Goal: Information Seeking & Learning: Compare options

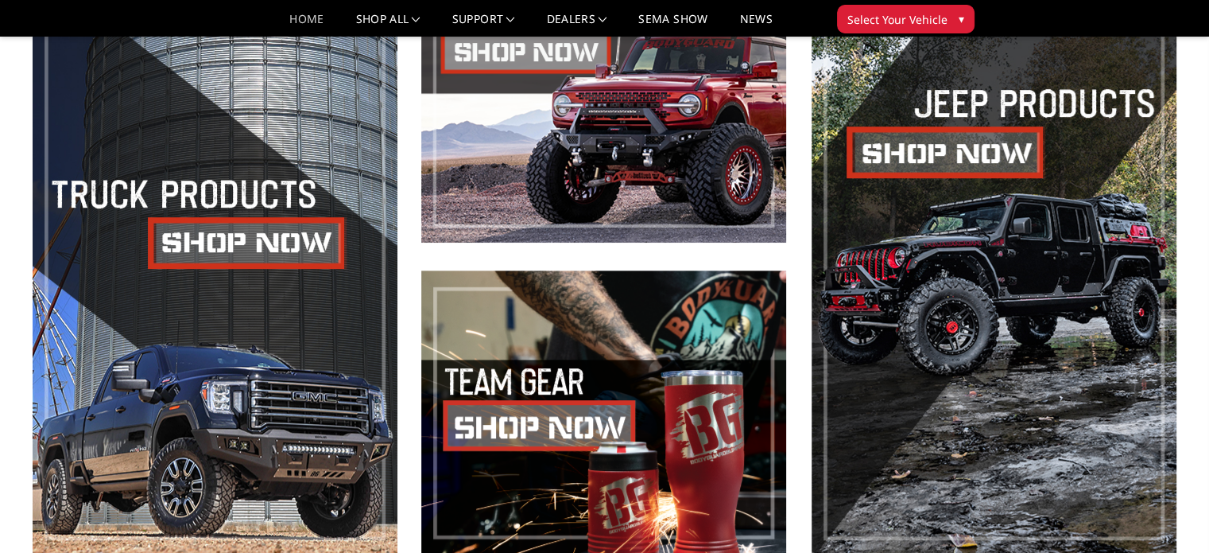
scroll to position [709, 0]
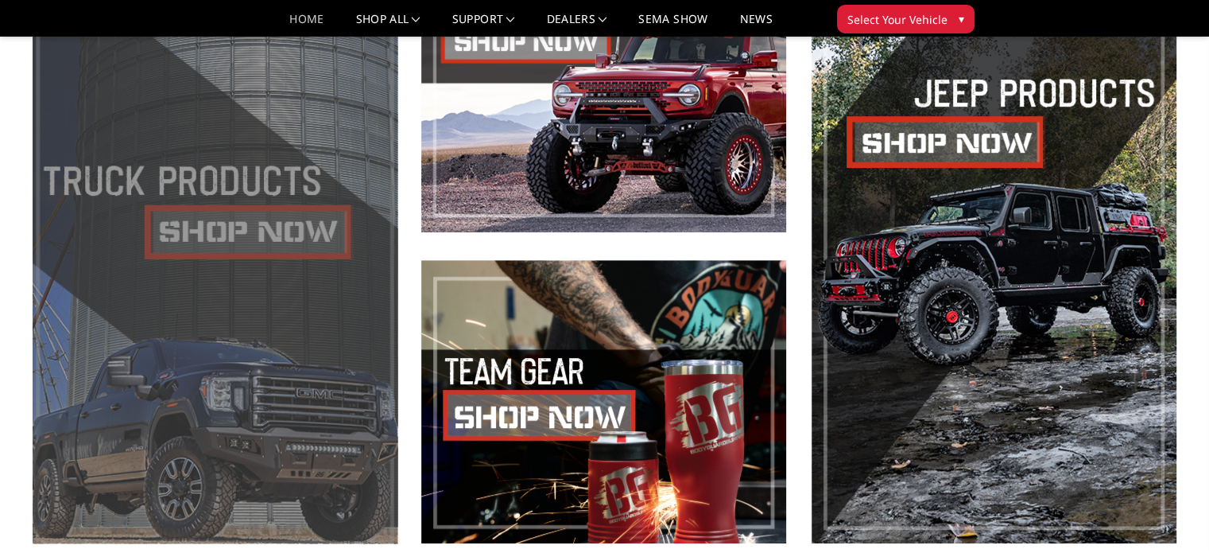
click at [283, 238] on span at bounding box center [215, 246] width 365 height 594
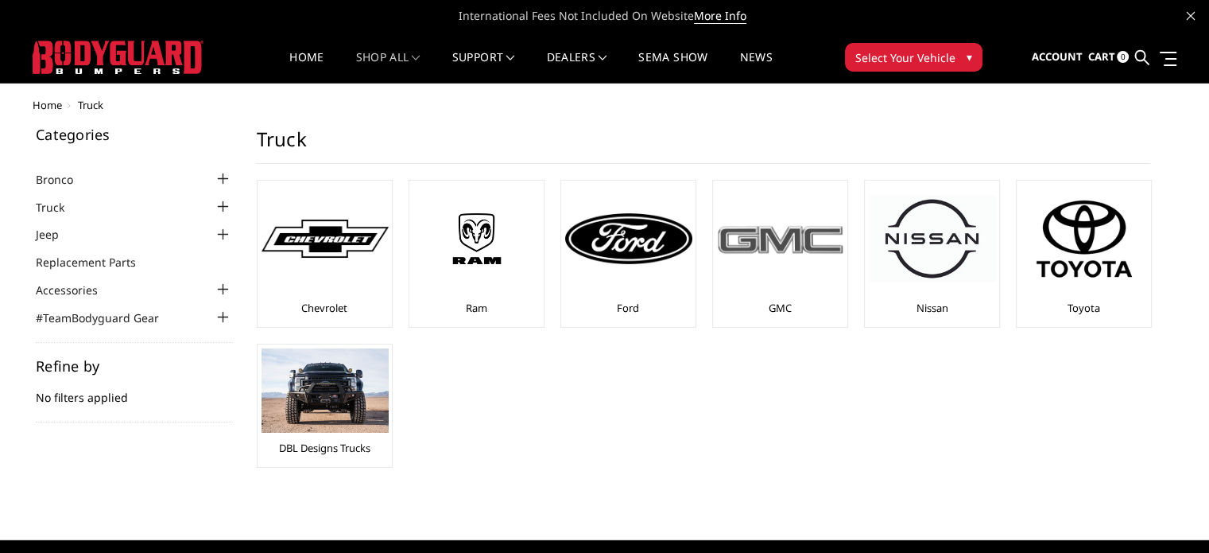
click at [771, 250] on img at bounding box center [780, 239] width 127 height 36
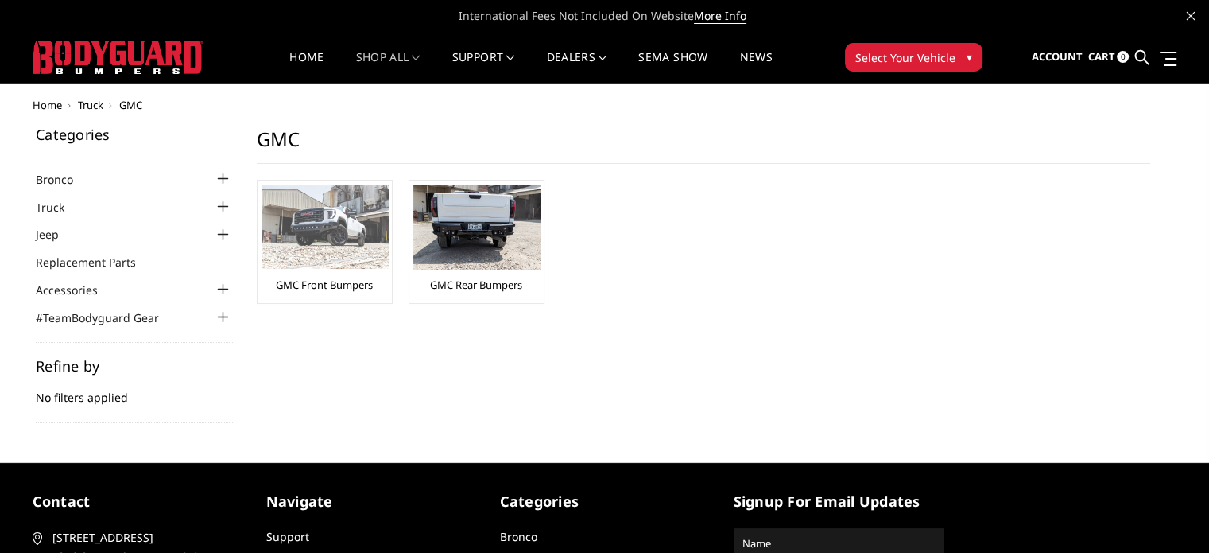
click at [317, 242] on img at bounding box center [325, 226] width 127 height 83
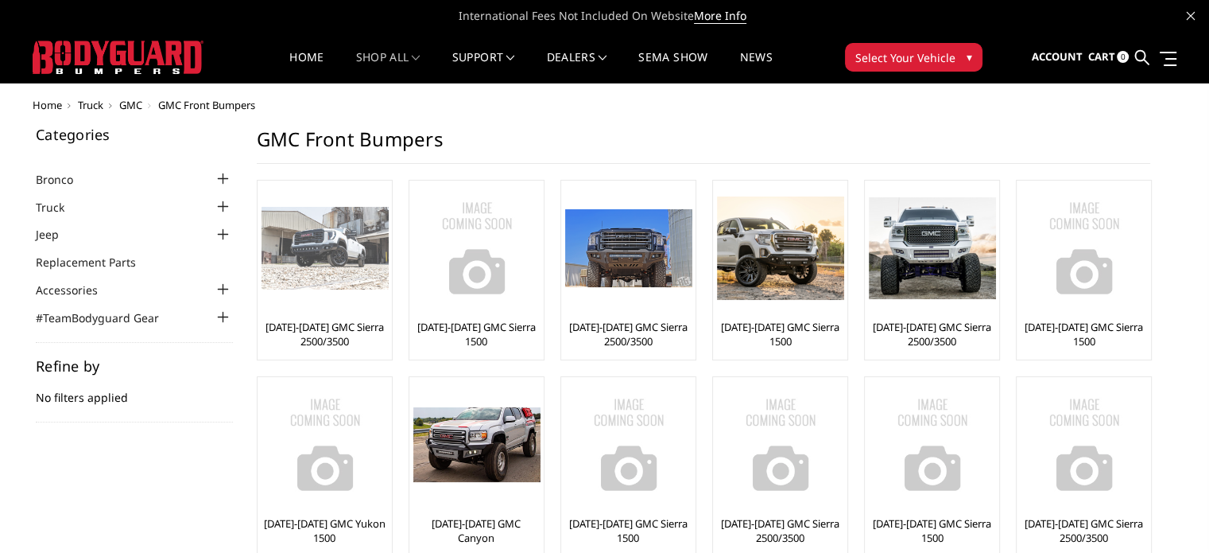
drag, startPoint x: 0, startPoint y: 0, endPoint x: 317, endPoint y: 242, distance: 398.8
click at [317, 242] on img at bounding box center [325, 248] width 127 height 83
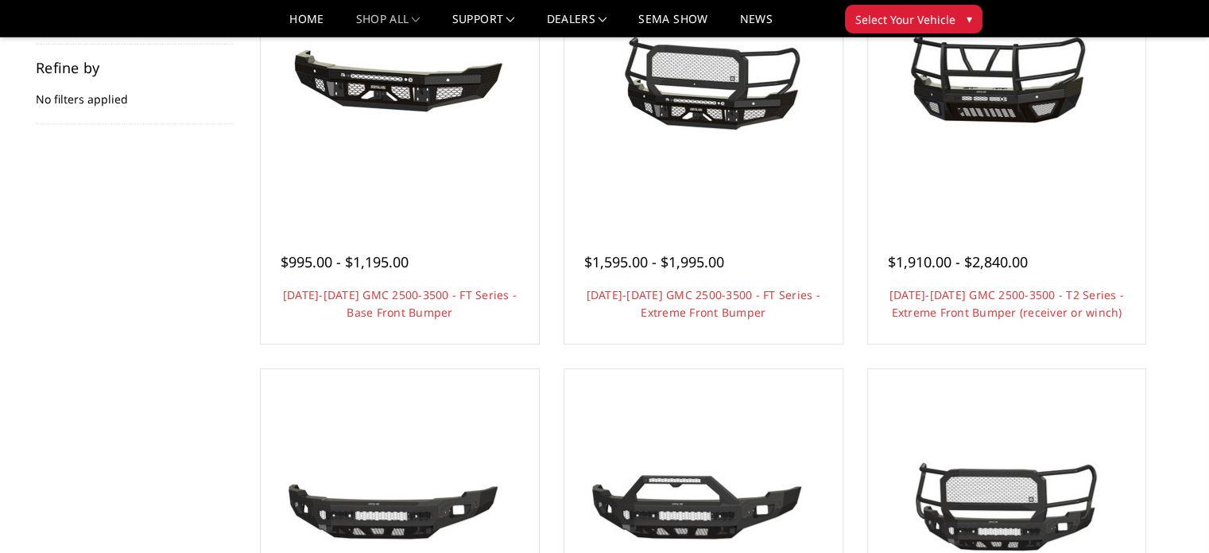
scroll to position [251, 0]
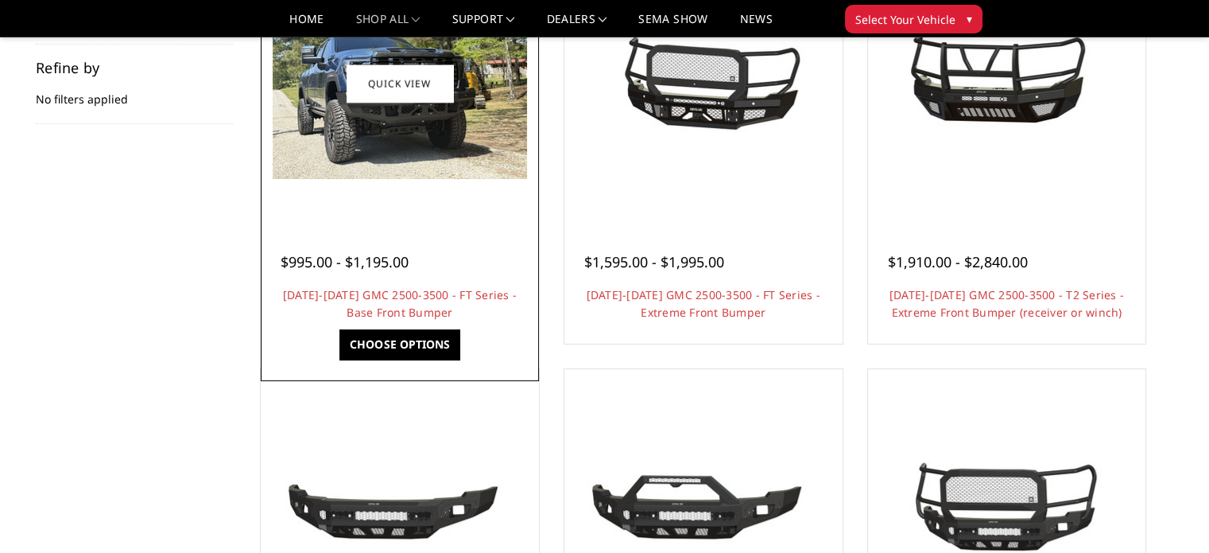
click at [469, 192] on div at bounding box center [400, 83] width 270 height 270
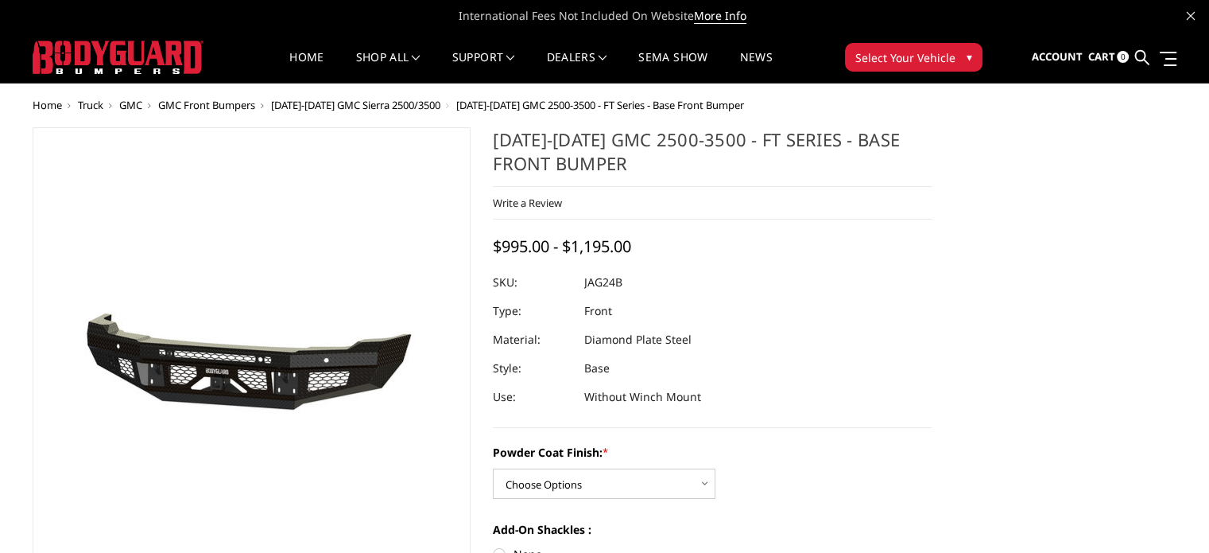
click at [548, 172] on h1 "[DATE]-[DATE] GMC 2500-3500 - FT Series - Base Front Bumper" at bounding box center [712, 157] width 439 height 60
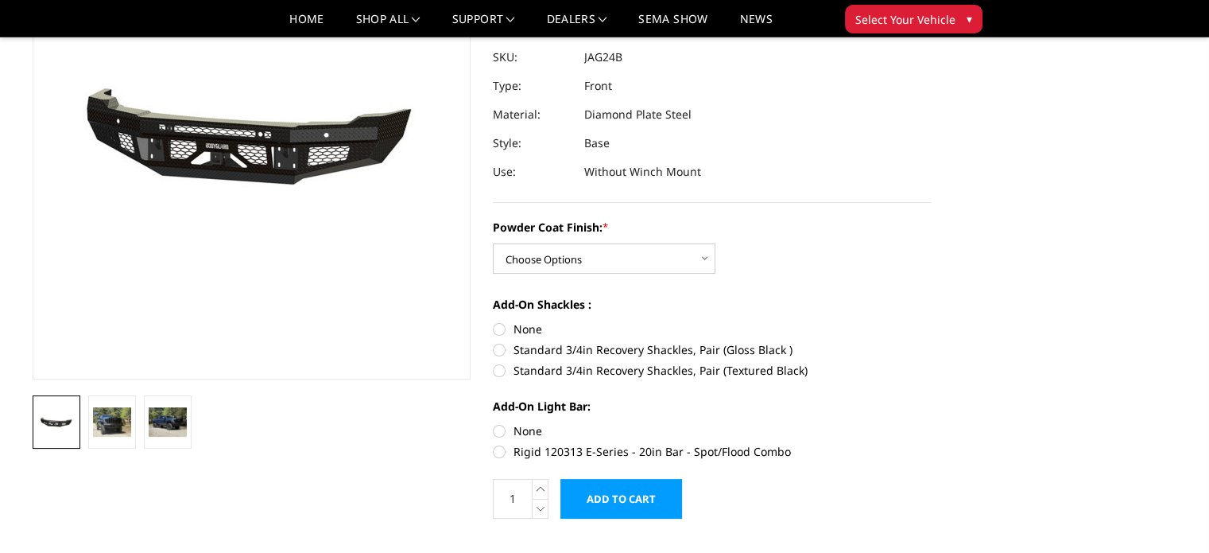
scroll to position [226, 0]
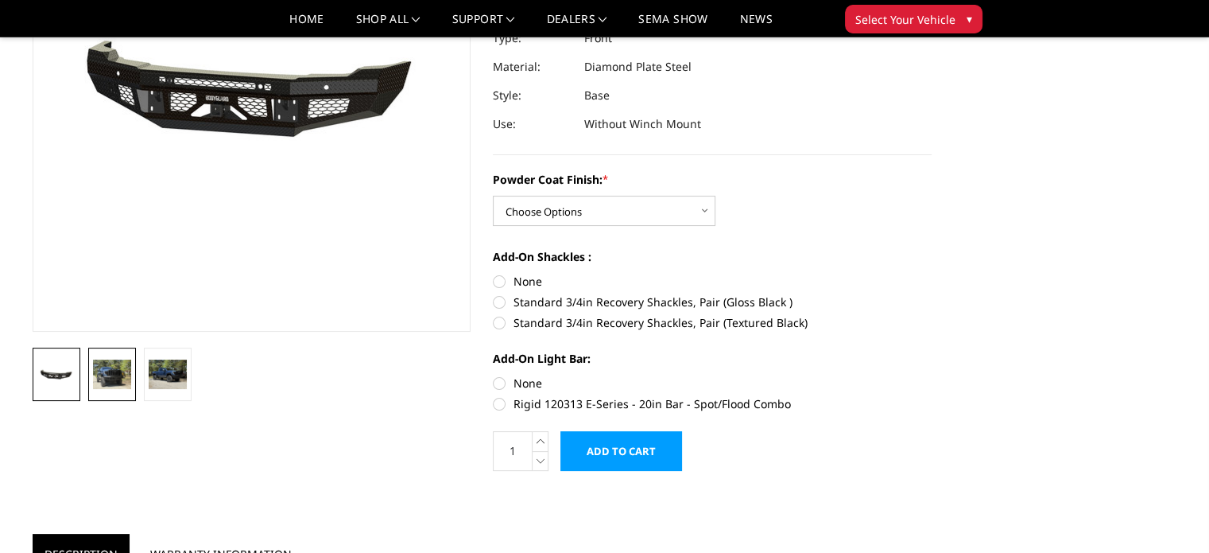
click at [117, 366] on img at bounding box center [112, 373] width 38 height 29
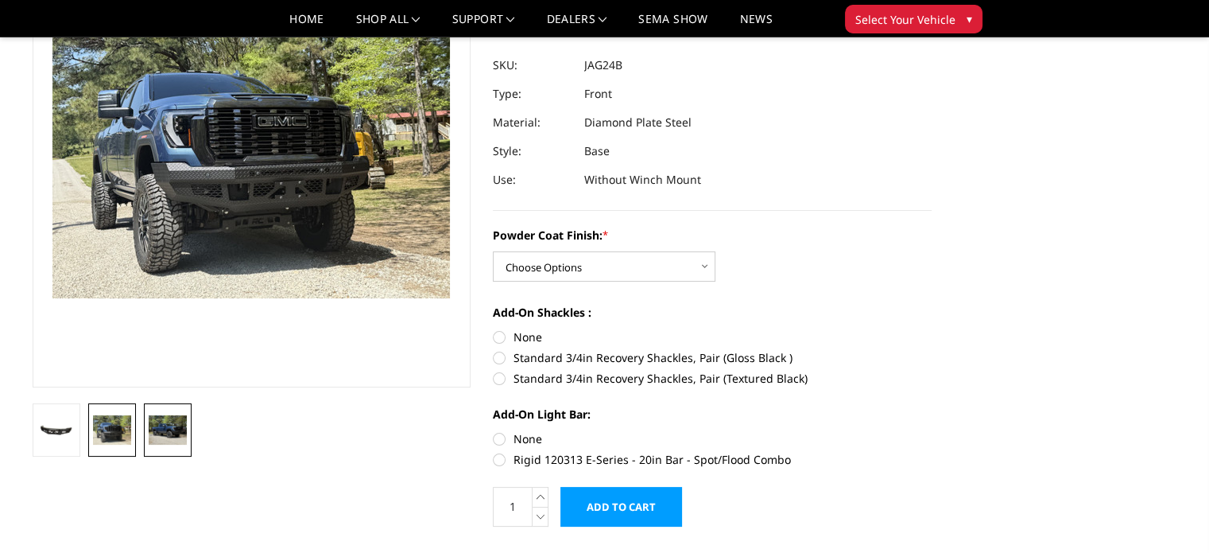
click at [158, 421] on img at bounding box center [168, 429] width 38 height 29
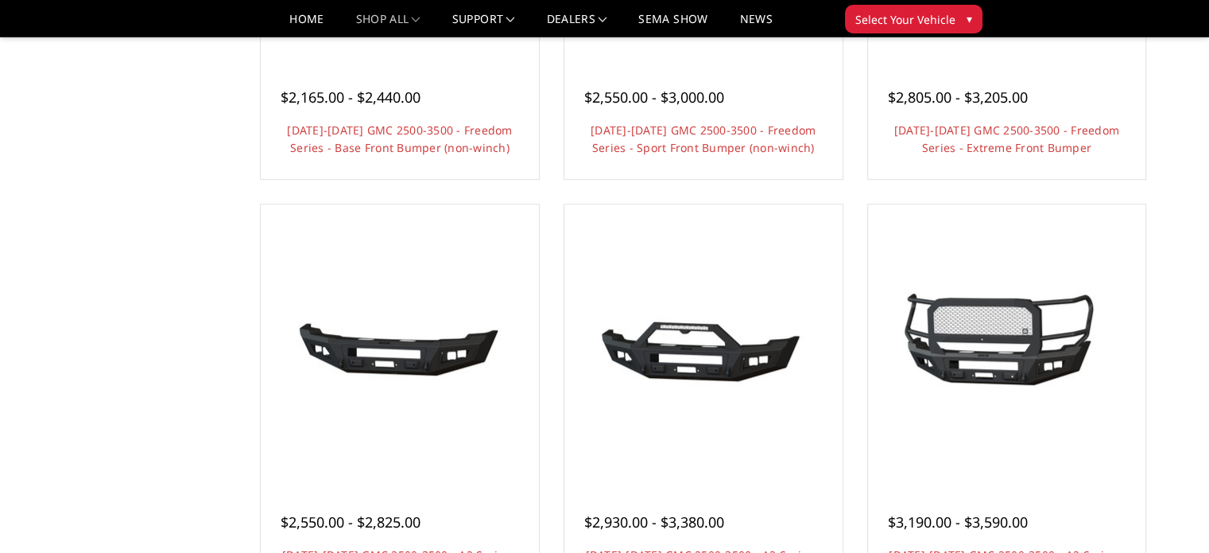
scroll to position [856, 0]
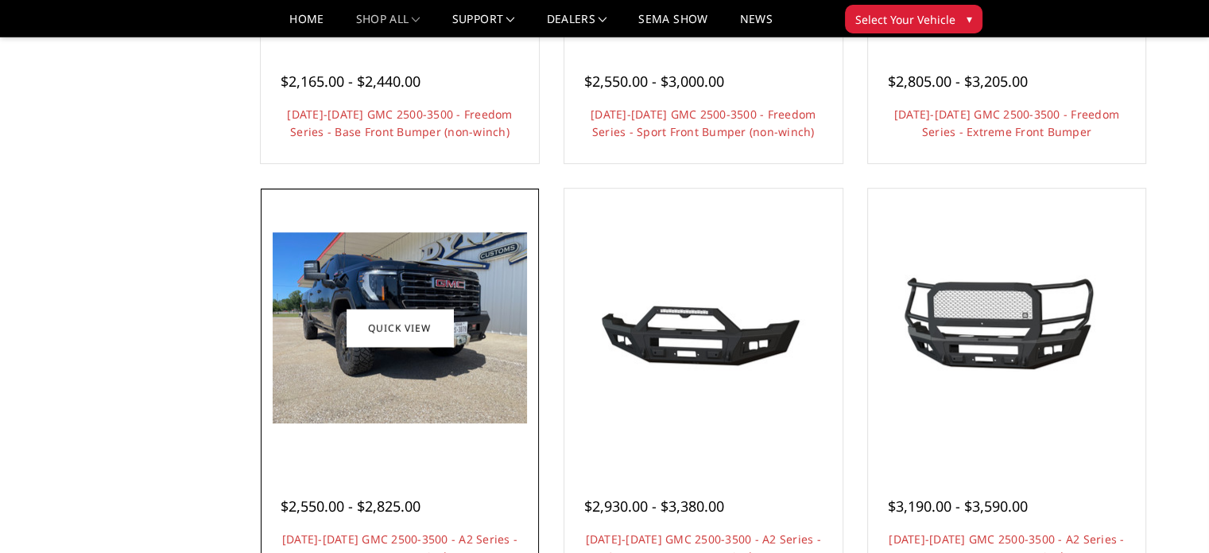
click at [415, 413] on img at bounding box center [400, 327] width 254 height 191
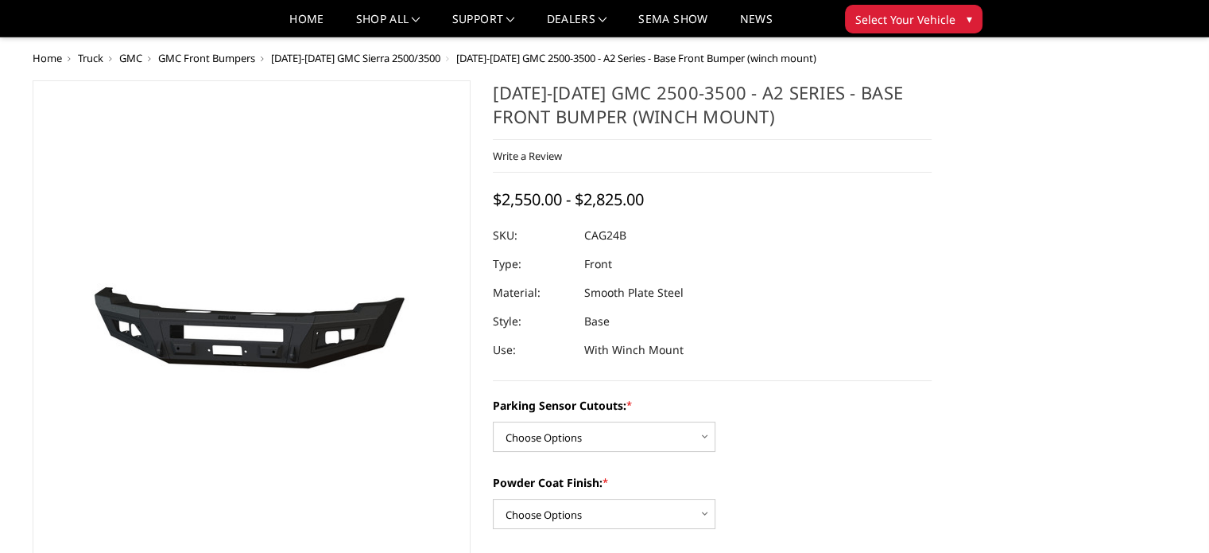
scroll to position [324, 0]
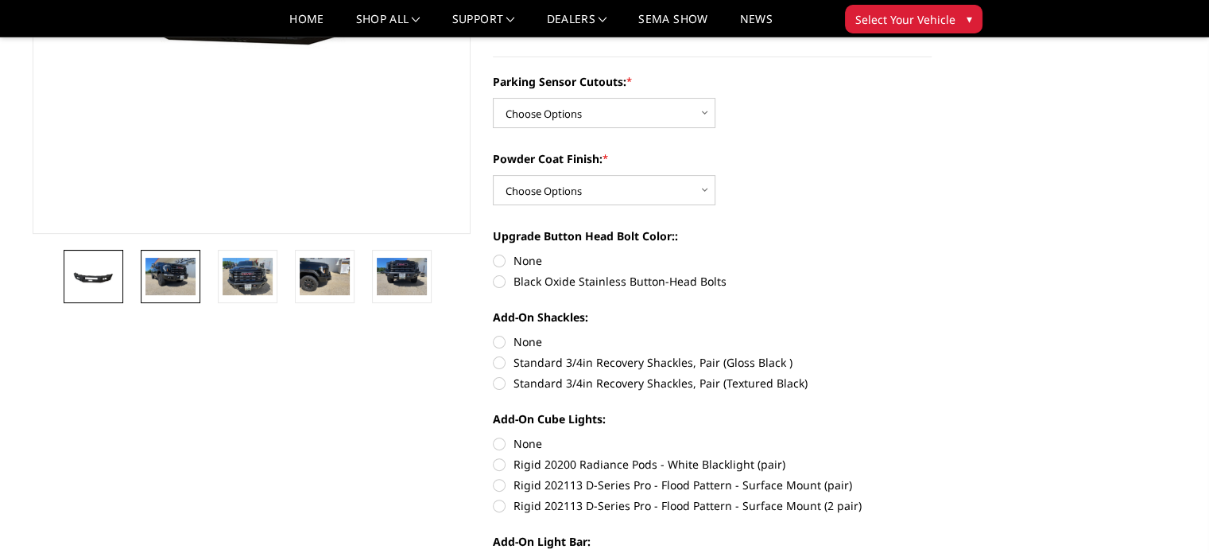
click at [170, 270] on img at bounding box center [171, 276] width 50 height 37
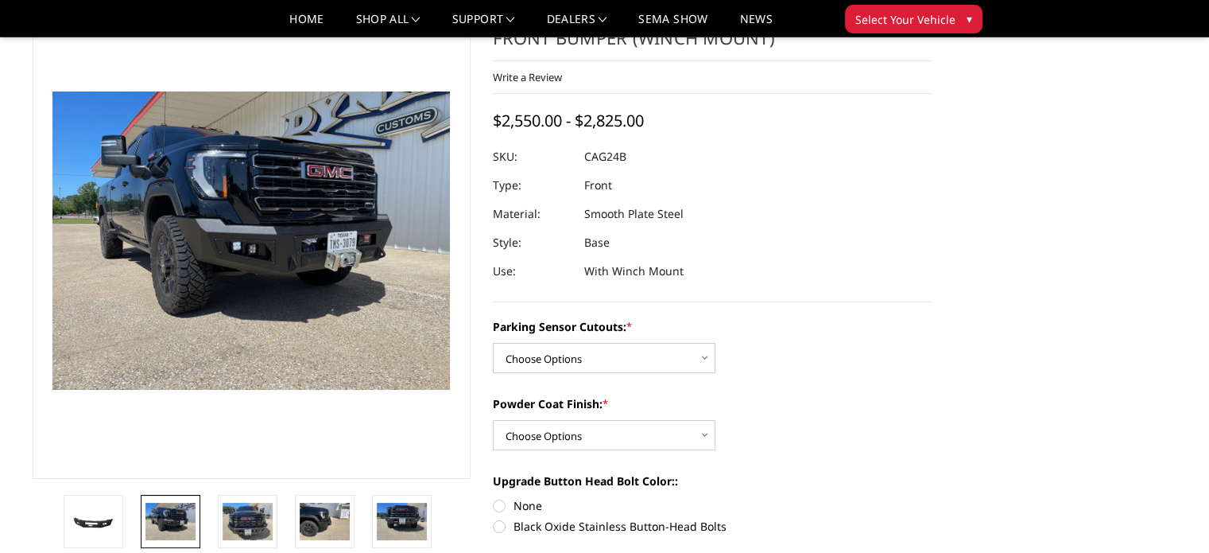
scroll to position [78, 0]
click at [332, 252] on img at bounding box center [146, 235] width 1018 height 763
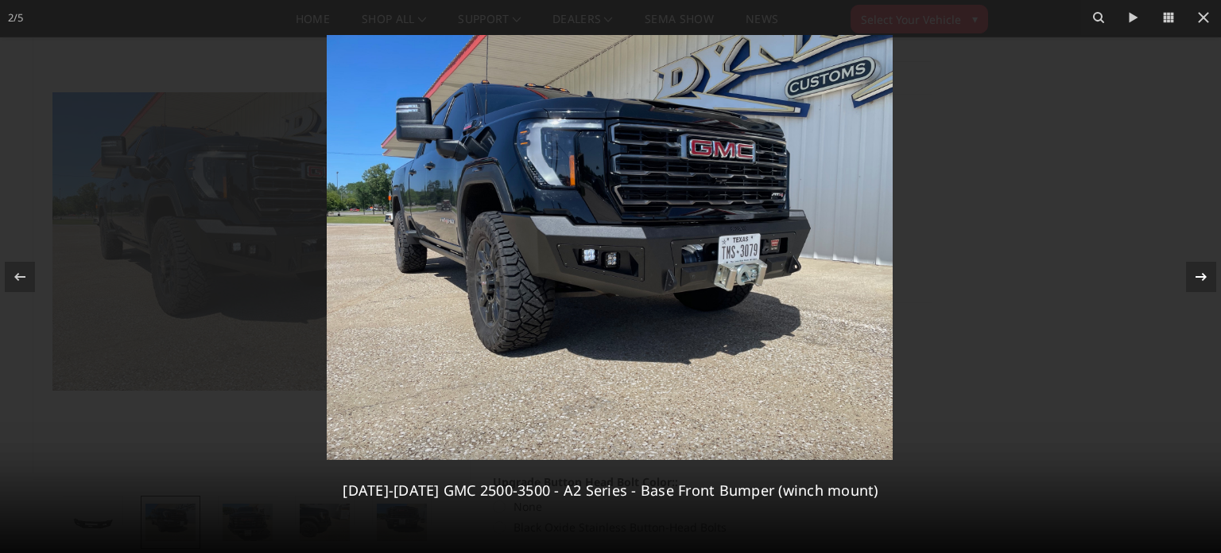
click at [1202, 272] on icon at bounding box center [1201, 276] width 19 height 19
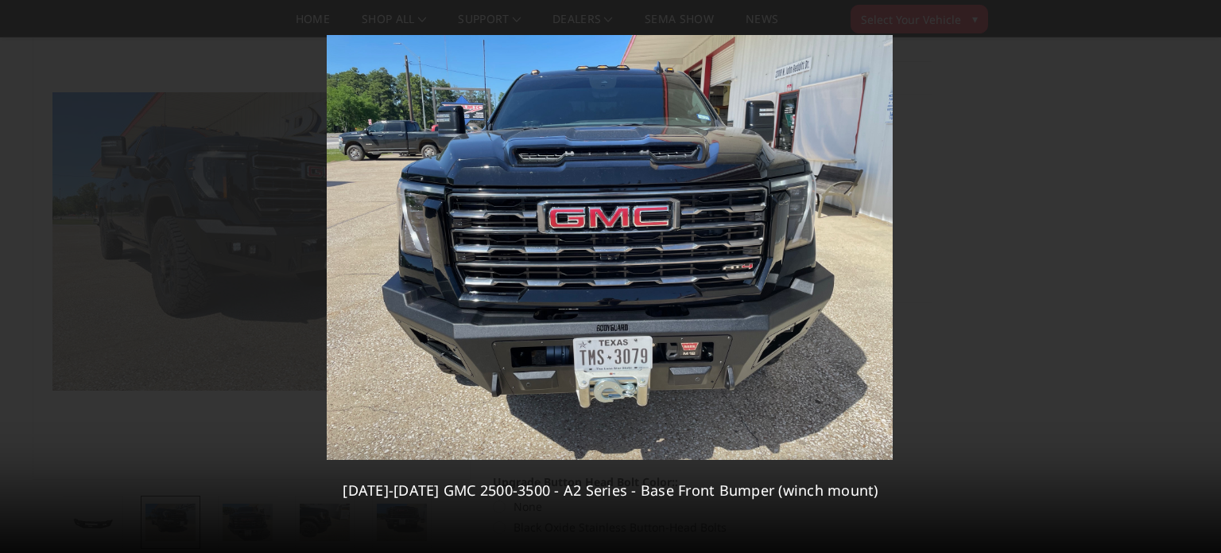
click at [1202, 272] on div "3 / 5 2024-2025 GMC 2500-3500 - A2 Series - Base Front Bumper (winch mount)" at bounding box center [610, 276] width 1221 height 553
click at [1202, 272] on icon at bounding box center [1201, 276] width 19 height 19
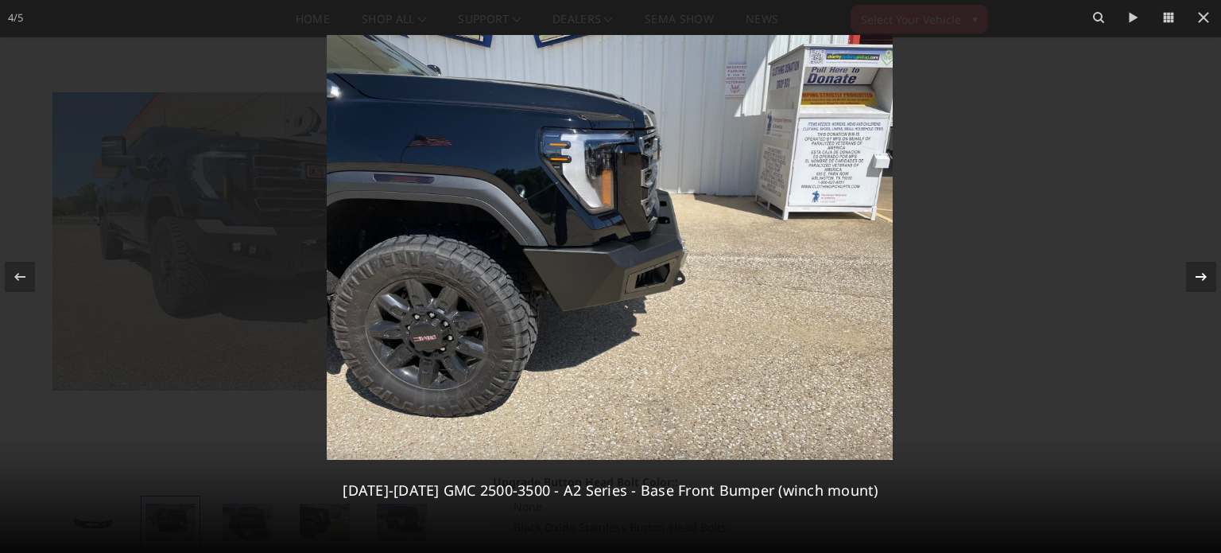
click at [1202, 272] on icon at bounding box center [1201, 276] width 19 height 19
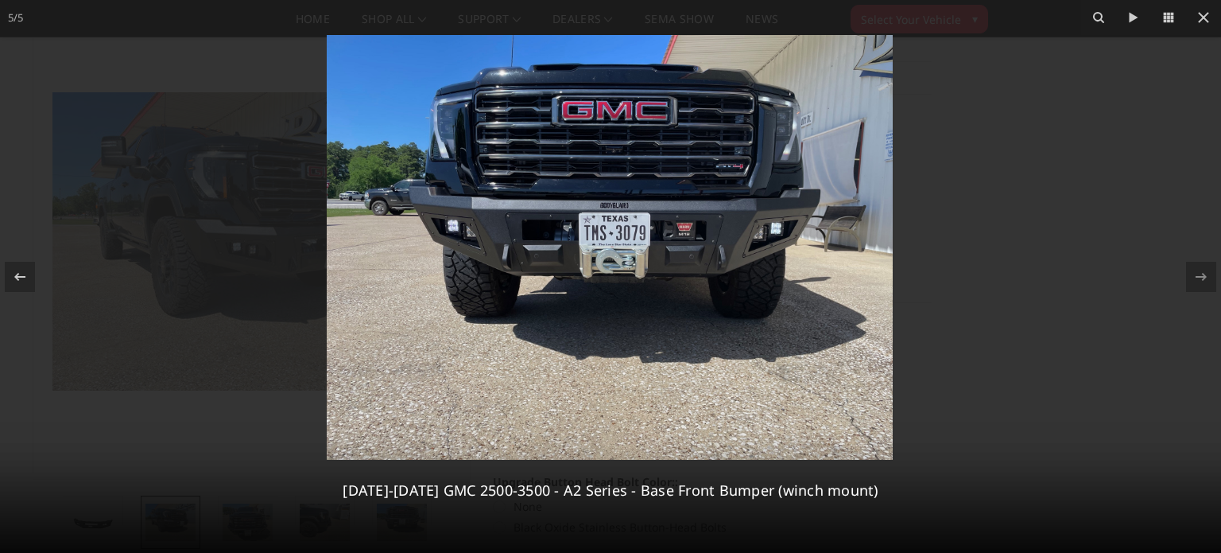
click at [68, 54] on div at bounding box center [610, 276] width 1221 height 553
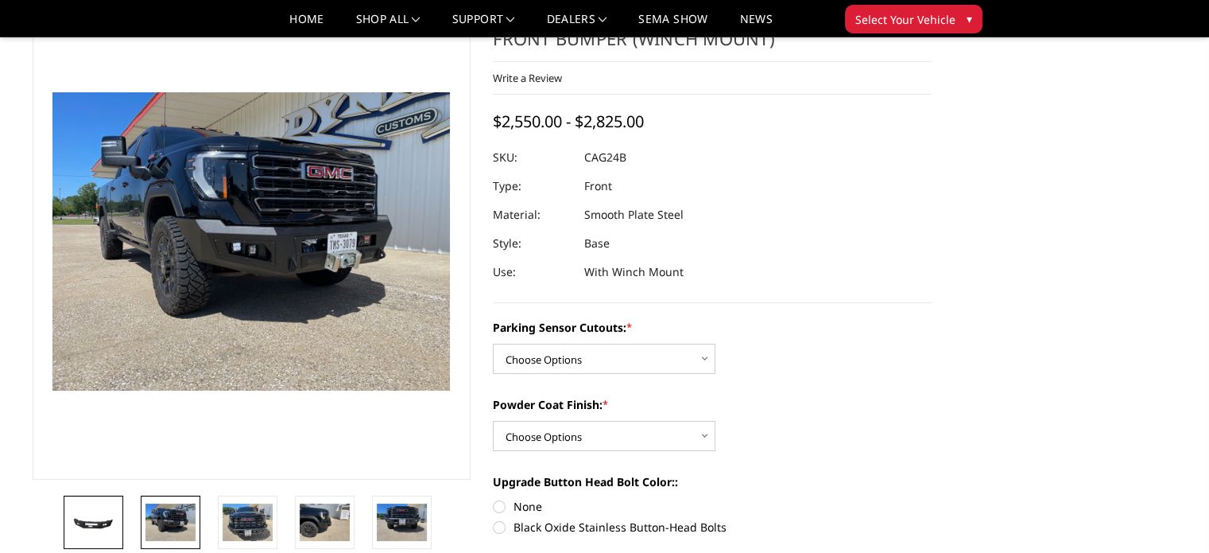
click at [82, 518] on img at bounding box center [93, 521] width 50 height 23
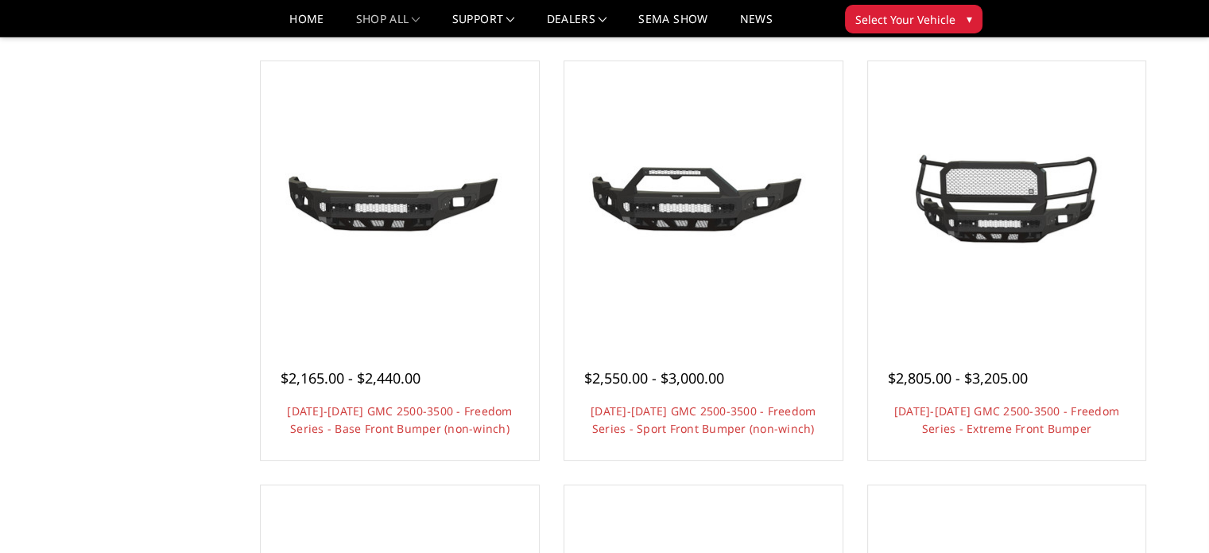
scroll to position [544, 0]
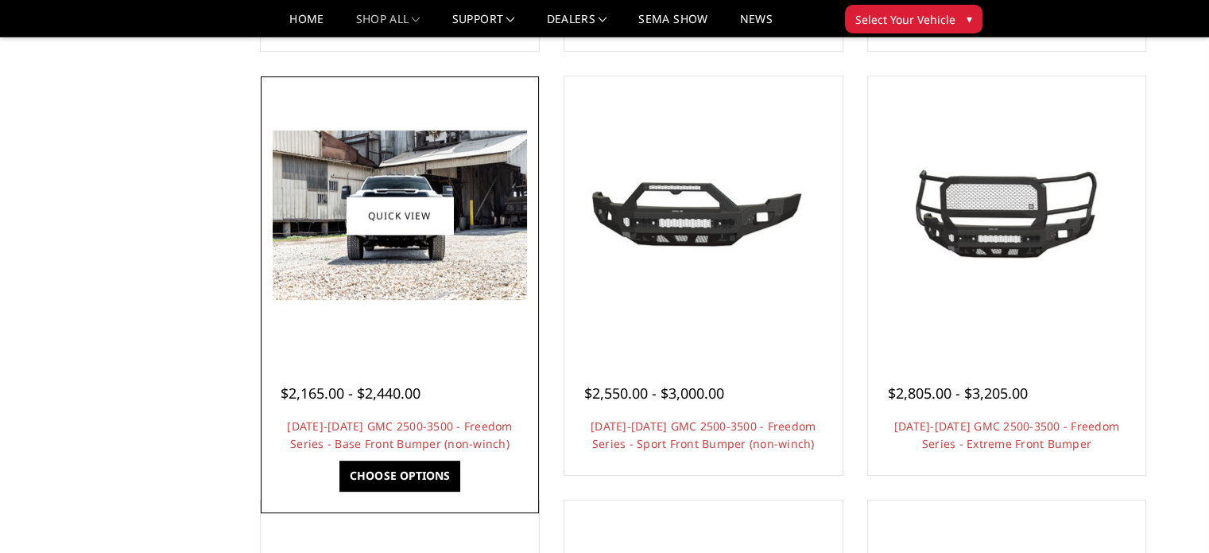
click at [414, 313] on div at bounding box center [400, 215] width 270 height 270
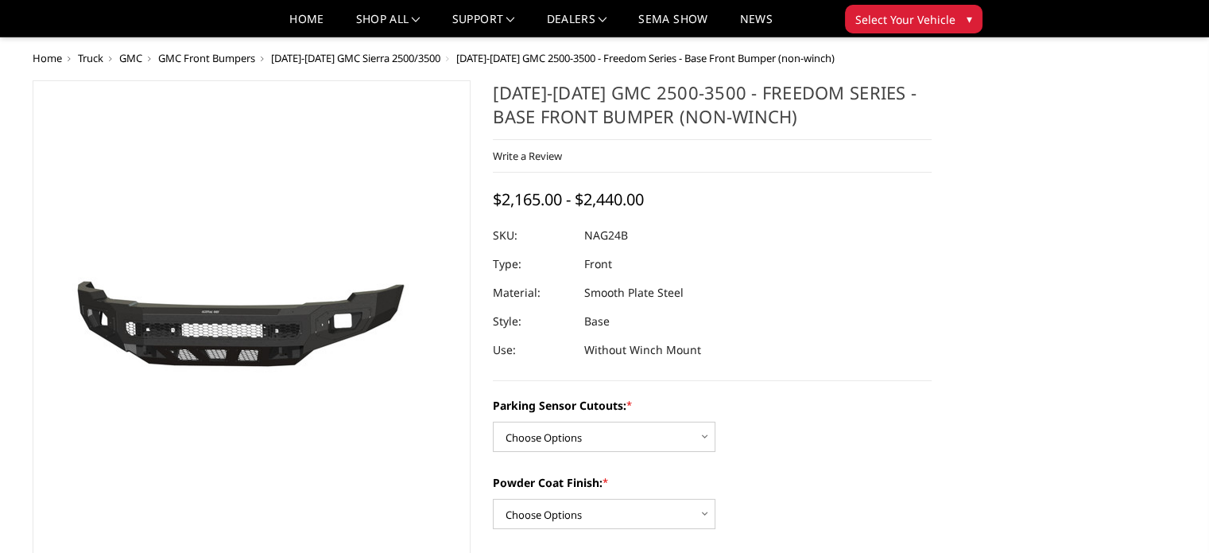
scroll to position [368, 0]
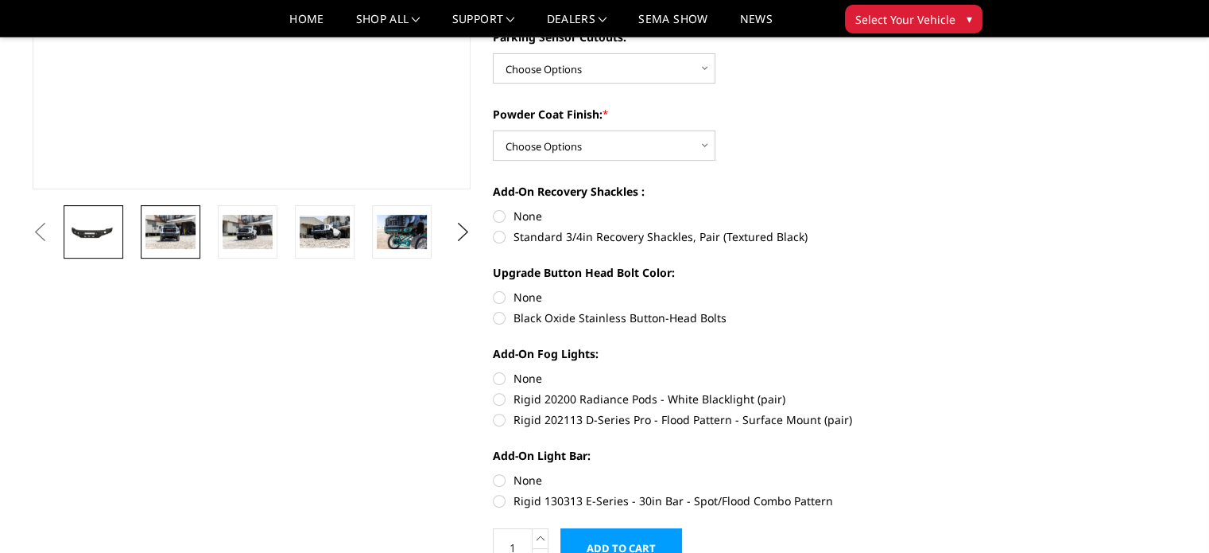
click at [169, 234] on img at bounding box center [171, 231] width 50 height 33
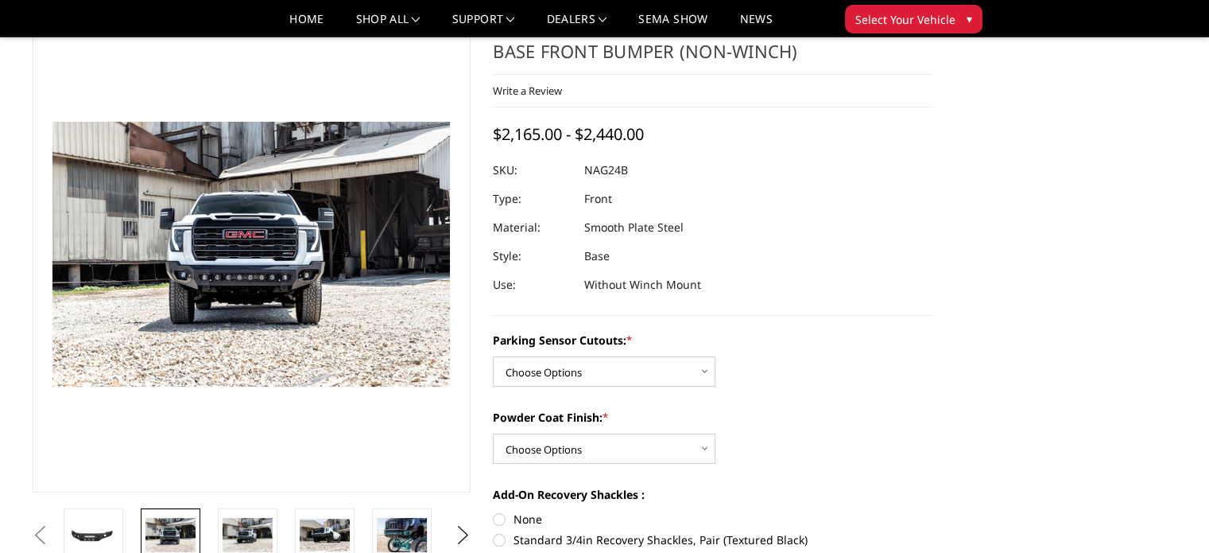
scroll to position [0, 0]
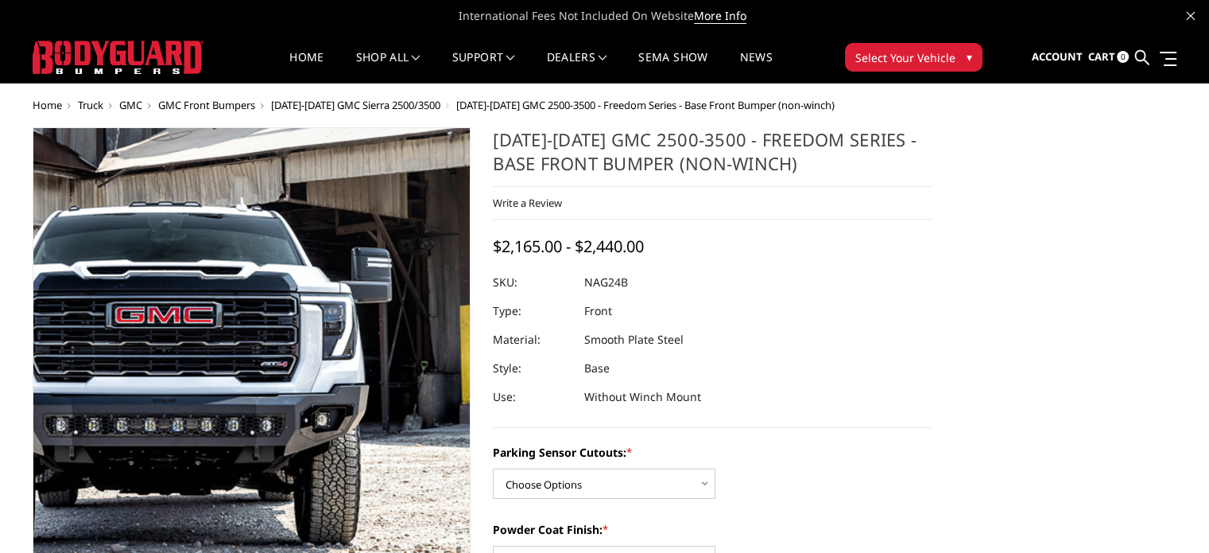
click at [307, 367] on img at bounding box center [180, 365] width 1018 height 679
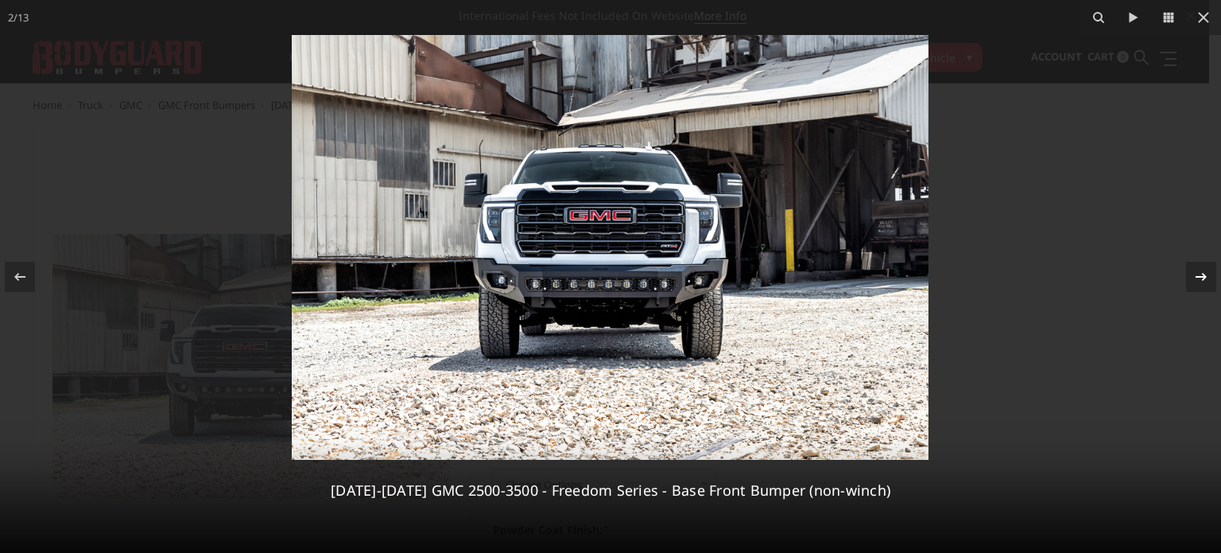
click at [1200, 271] on icon at bounding box center [1201, 276] width 19 height 19
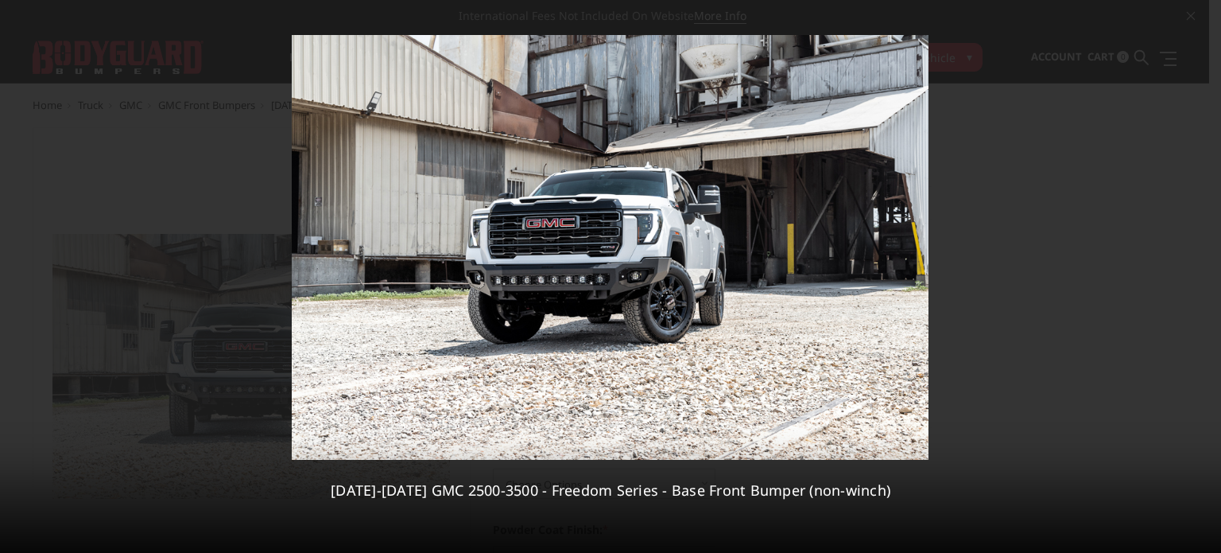
click at [1200, 271] on div "3 / 13 2024-2025 GMC 2500-3500 - Freedom Series - Base Front Bumper (non-winch)" at bounding box center [610, 276] width 1221 height 553
click at [1200, 271] on icon at bounding box center [1201, 276] width 19 height 19
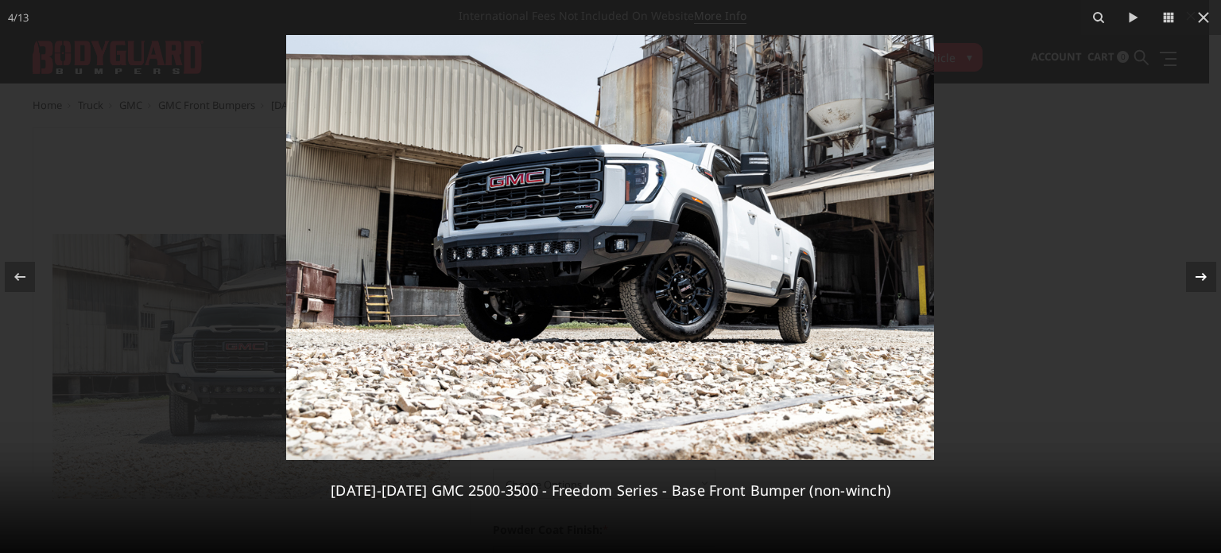
click at [1200, 271] on icon at bounding box center [1201, 276] width 19 height 19
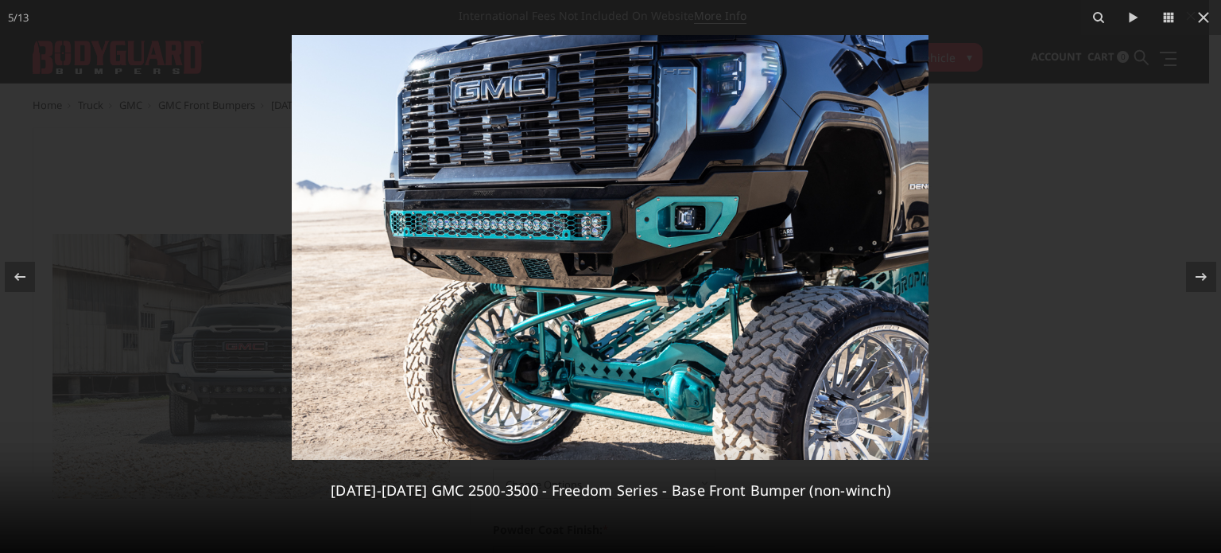
click at [184, 149] on div at bounding box center [610, 276] width 1221 height 553
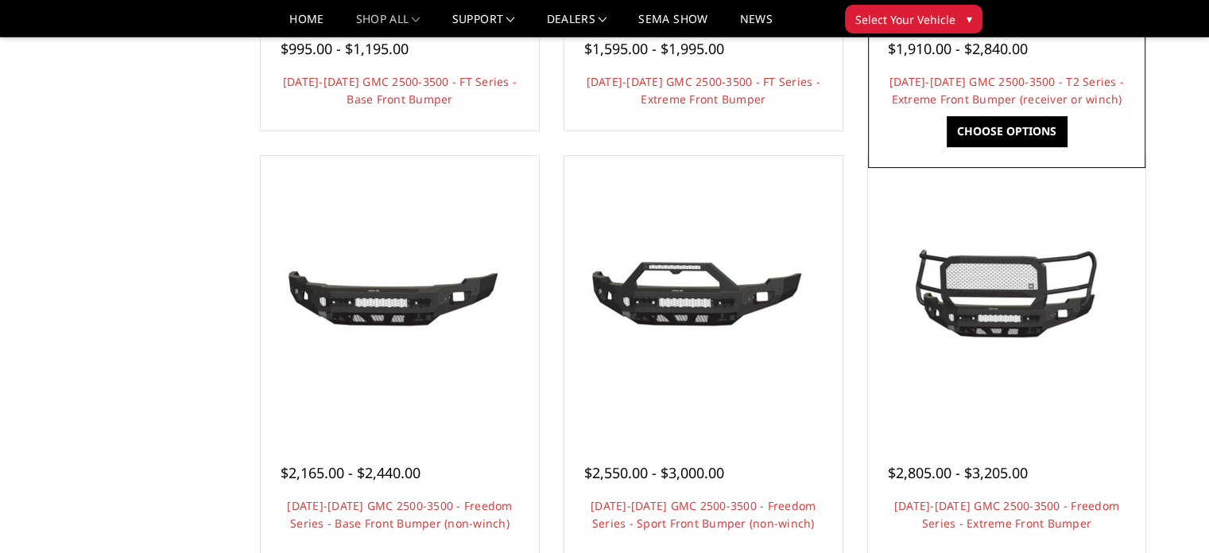
scroll to position [509, 0]
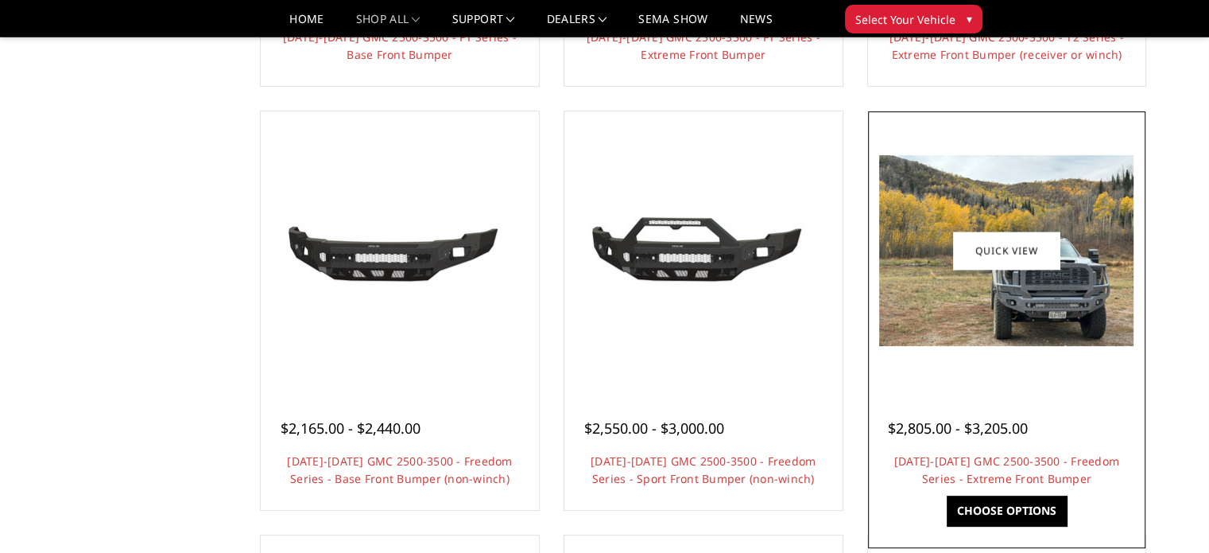
click at [973, 290] on img at bounding box center [1006, 250] width 254 height 191
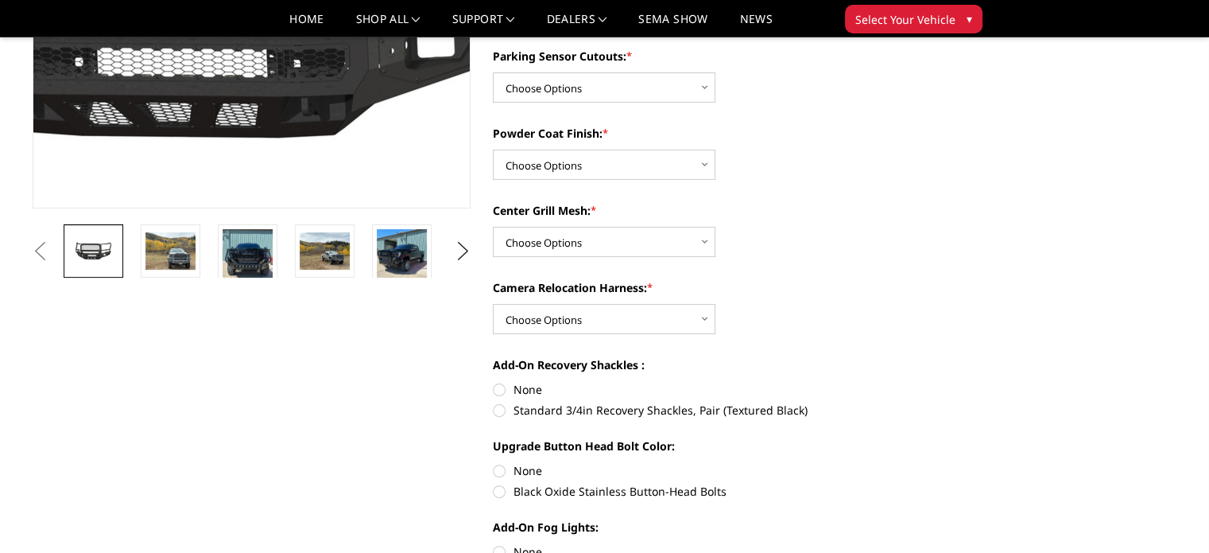
scroll to position [353, 0]
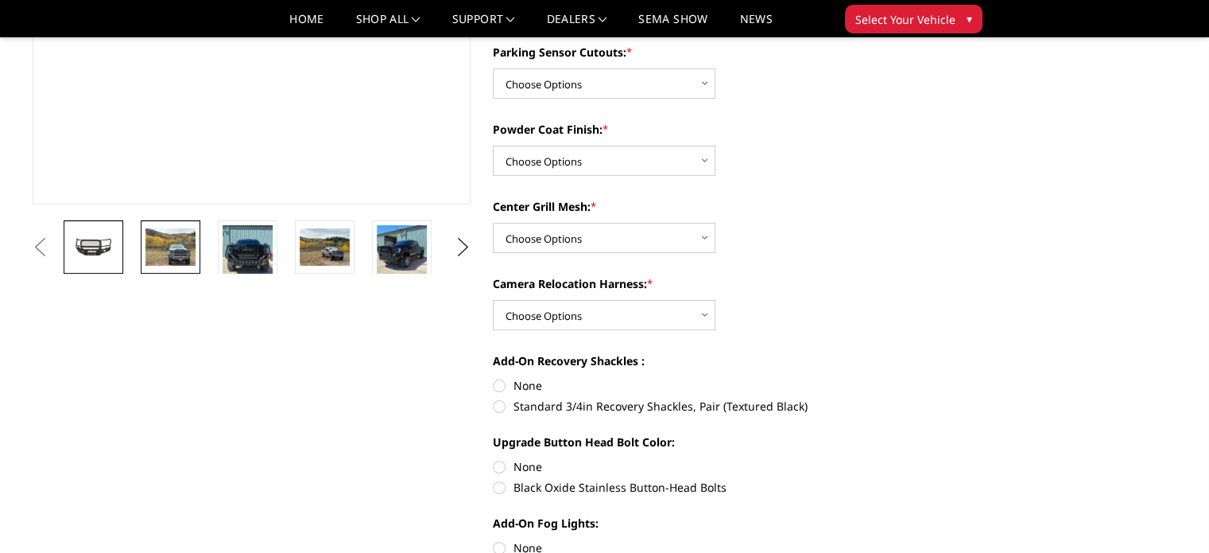
click at [165, 244] on img at bounding box center [171, 246] width 50 height 37
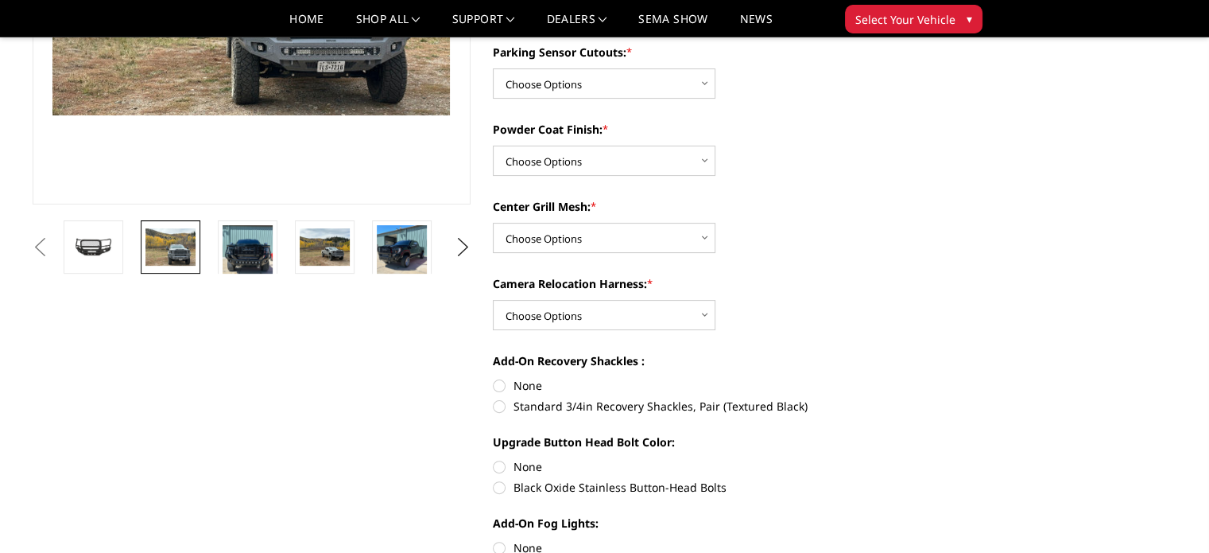
scroll to position [297, 0]
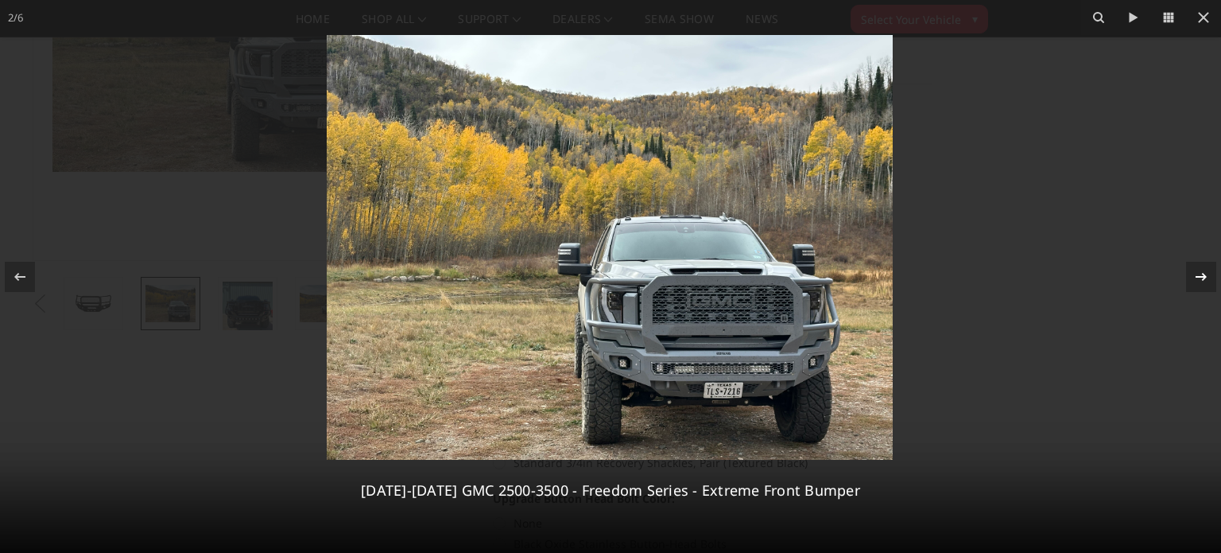
click at [1195, 271] on icon at bounding box center [1201, 276] width 19 height 19
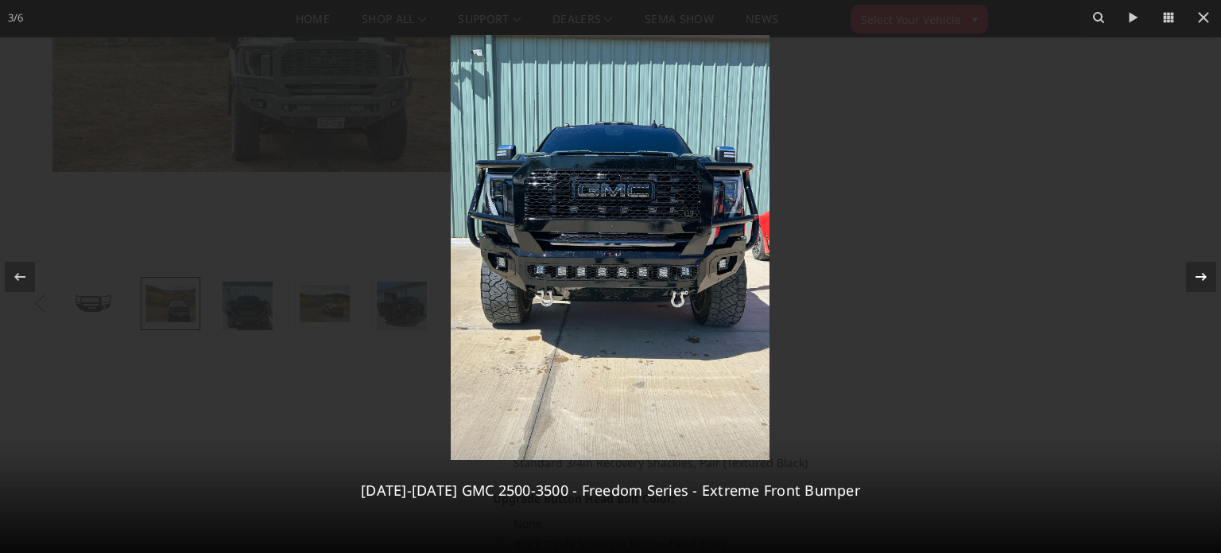
click at [1195, 271] on icon at bounding box center [1201, 276] width 19 height 19
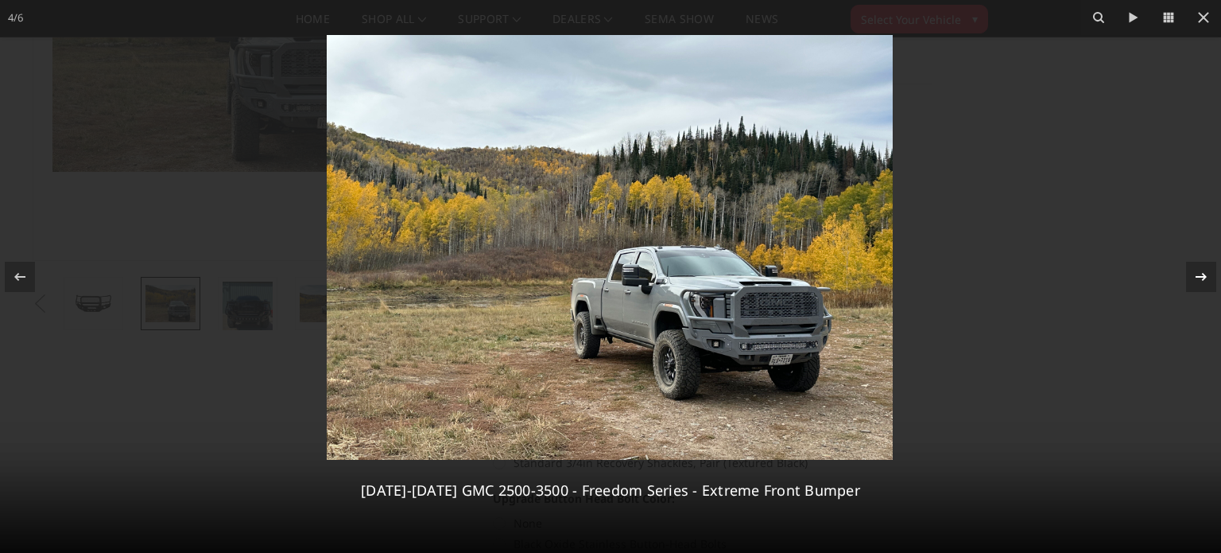
click at [1195, 271] on div "4 / 6 2024-2025 GMC 2500-3500 - Freedom Series - Extreme Front Bumper" at bounding box center [610, 276] width 1221 height 553
click at [1200, 271] on icon at bounding box center [1201, 276] width 19 height 19
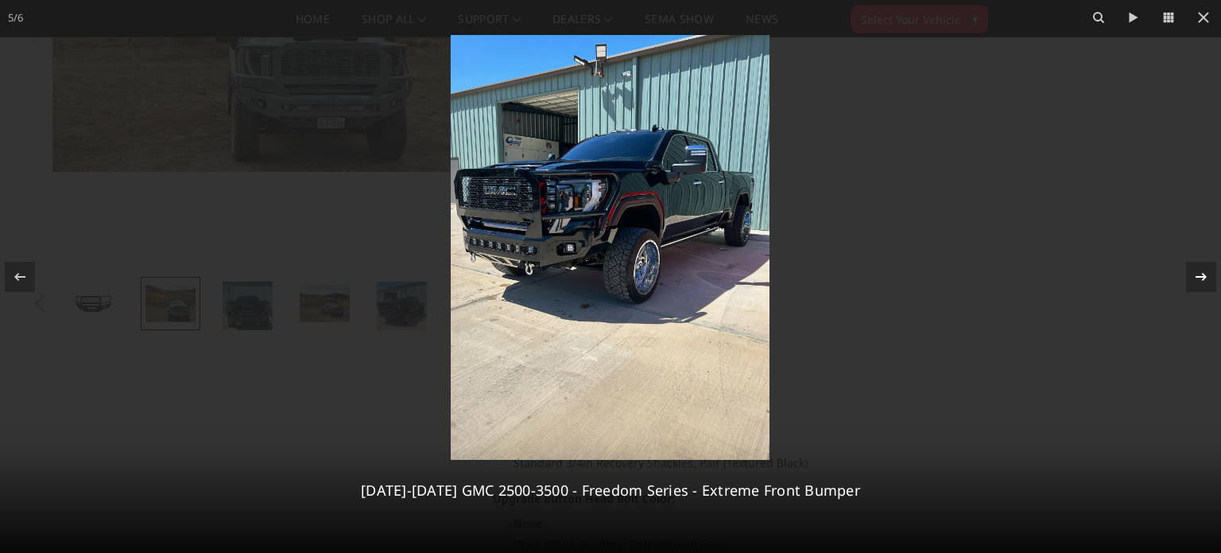
click at [1200, 271] on icon at bounding box center [1201, 276] width 19 height 19
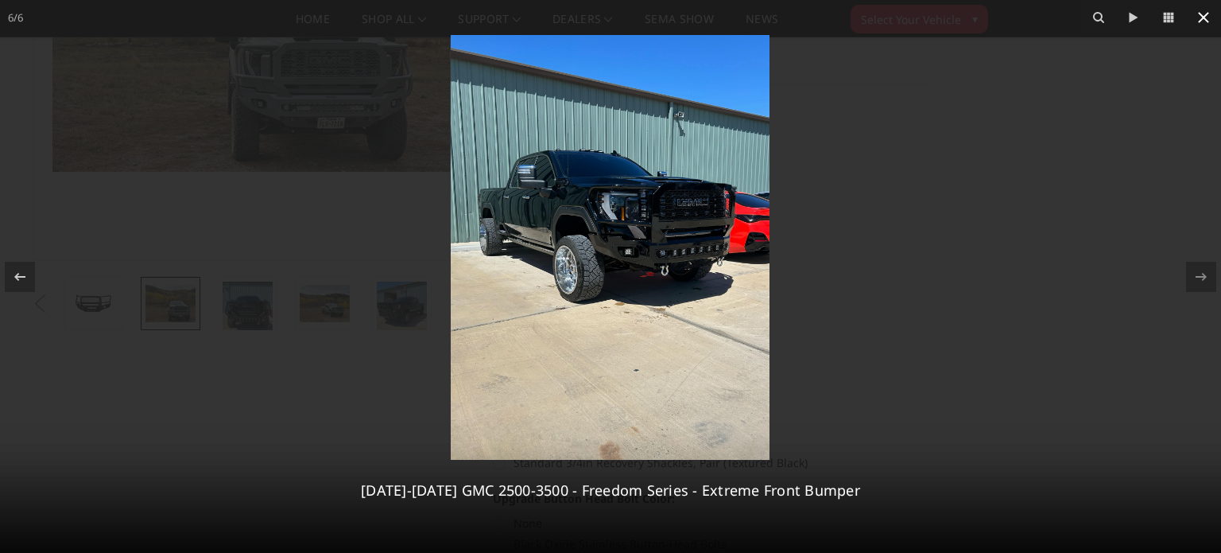
click at [1202, 12] on icon at bounding box center [1203, 17] width 19 height 19
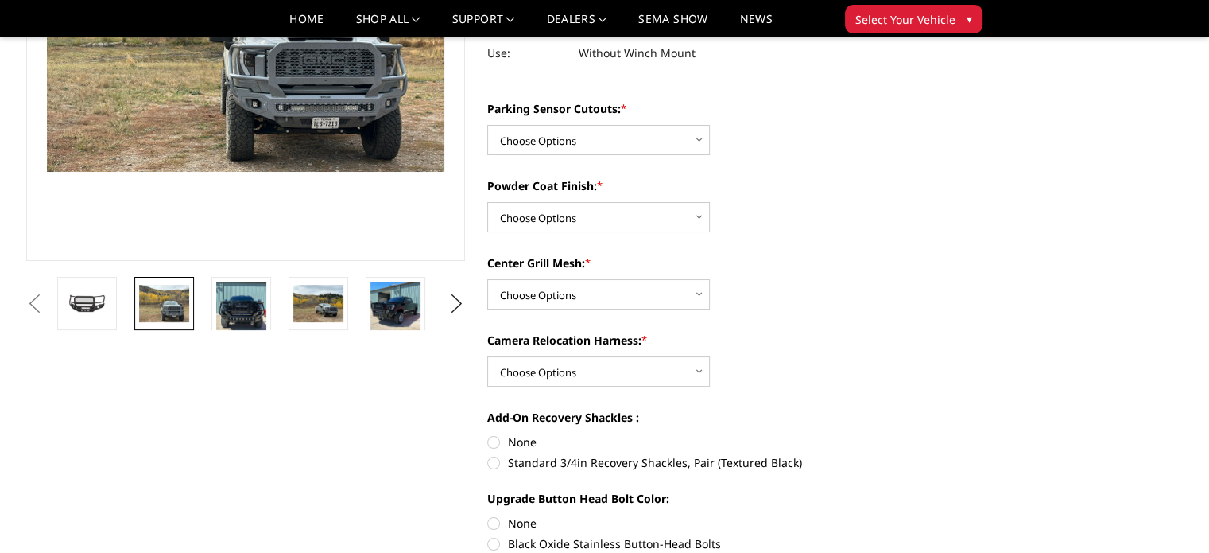
scroll to position [0, 80]
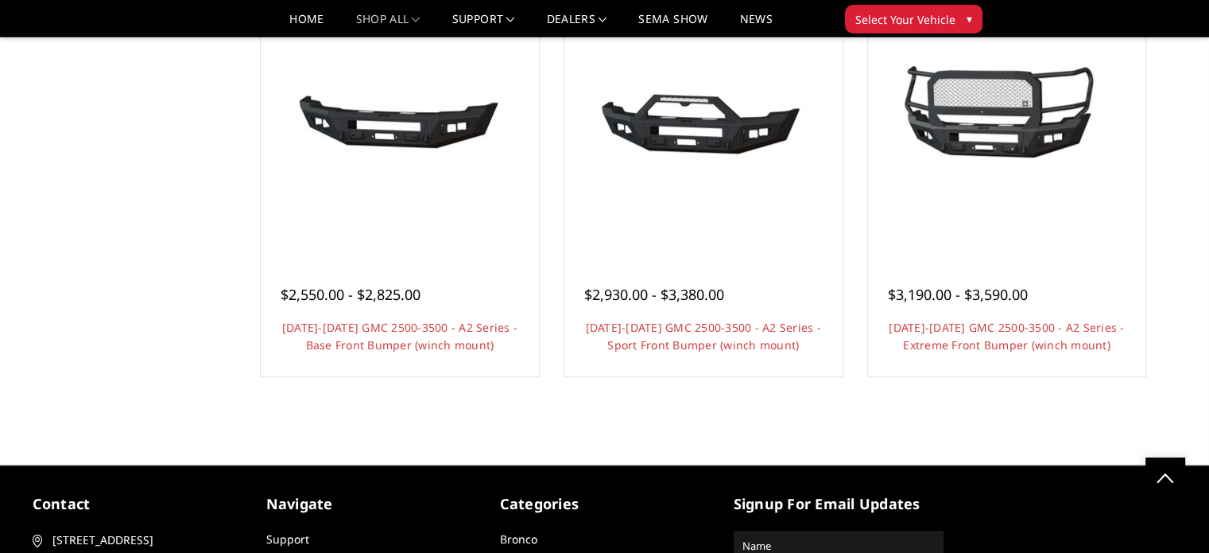
scroll to position [1066, 0]
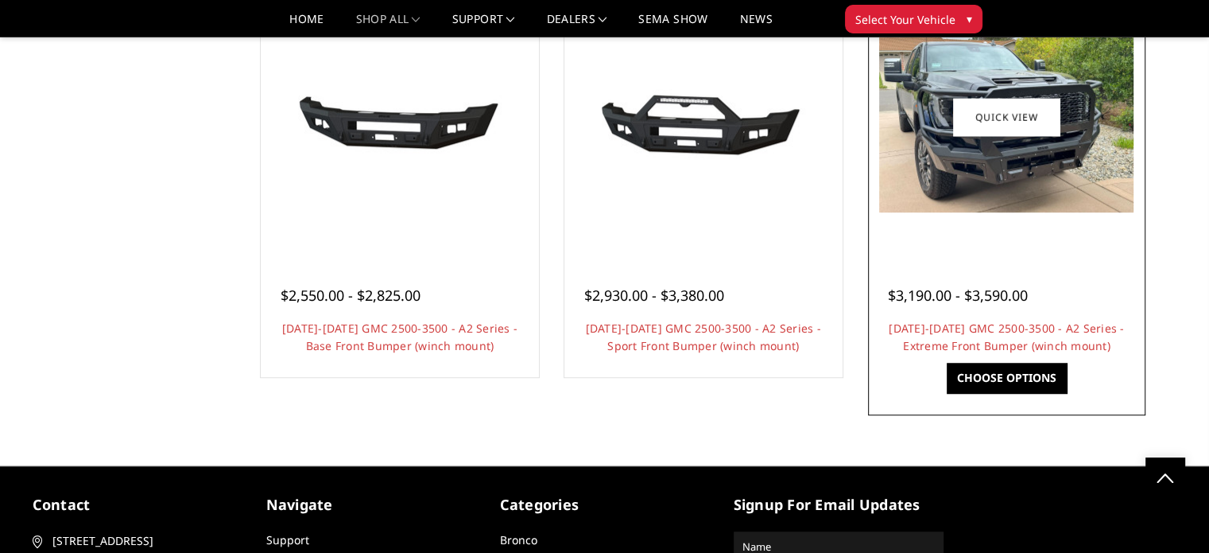
click at [983, 177] on img at bounding box center [1006, 116] width 254 height 191
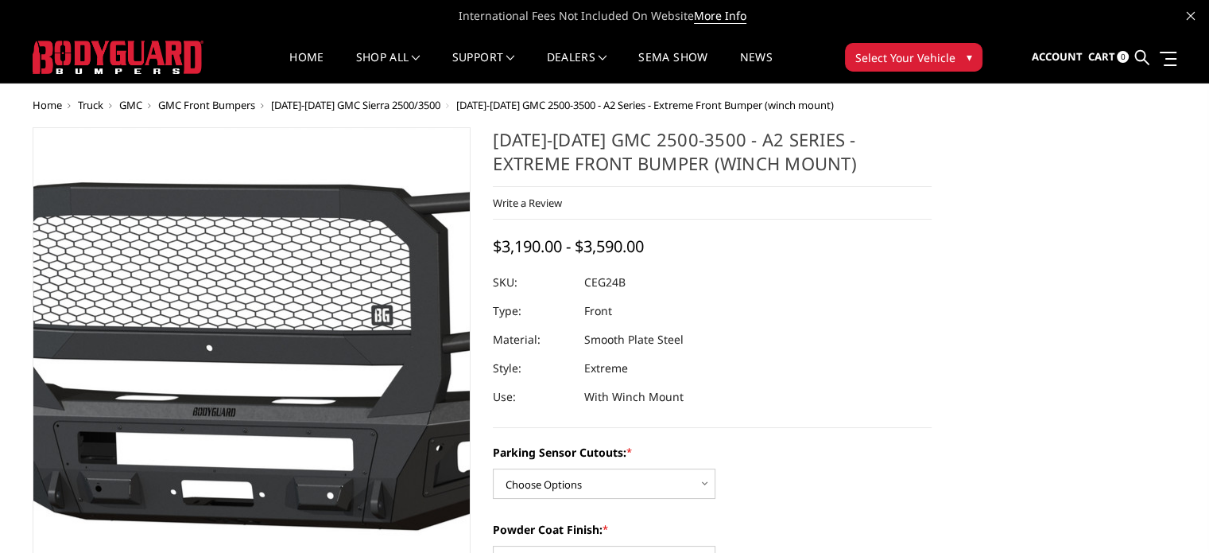
click at [210, 232] on img at bounding box center [307, 366] width 1018 height 476
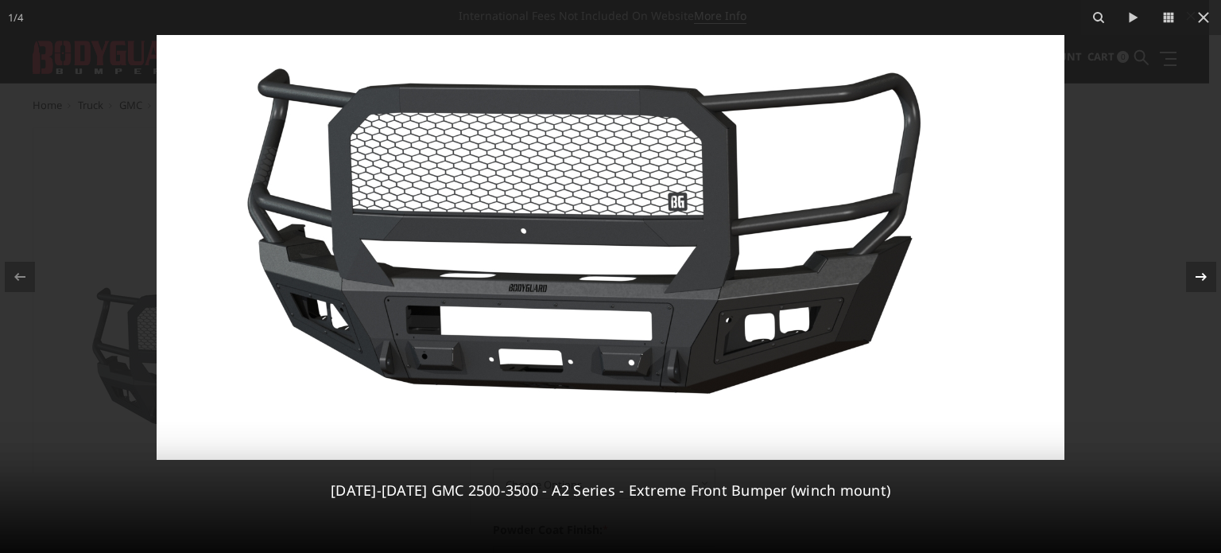
click at [1193, 270] on icon at bounding box center [1201, 276] width 19 height 19
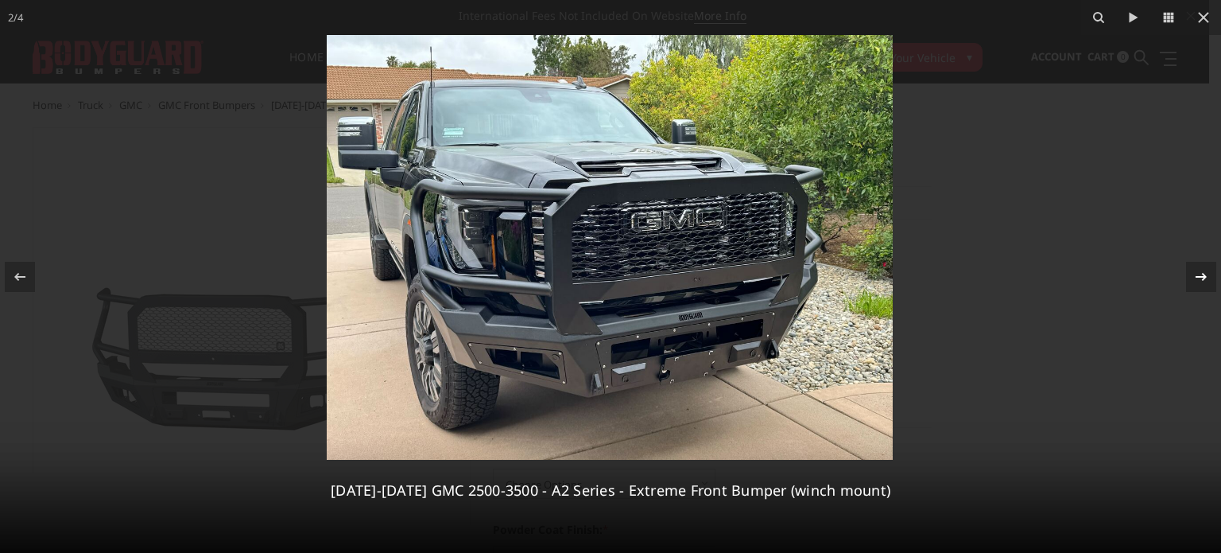
click at [1193, 270] on div "2 / 4 2024-2025 GMC 2500-3500 - A2 Series - Extreme Front Bumper (winch mount)" at bounding box center [610, 276] width 1221 height 553
click at [1206, 272] on icon at bounding box center [1201, 276] width 19 height 19
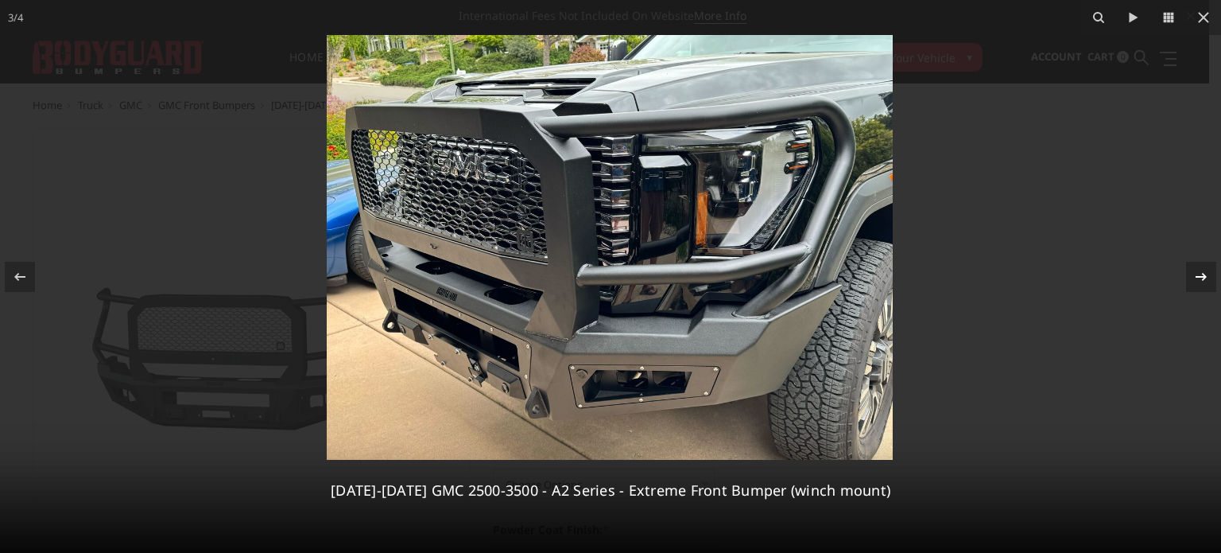
click at [1206, 272] on icon at bounding box center [1201, 276] width 19 height 19
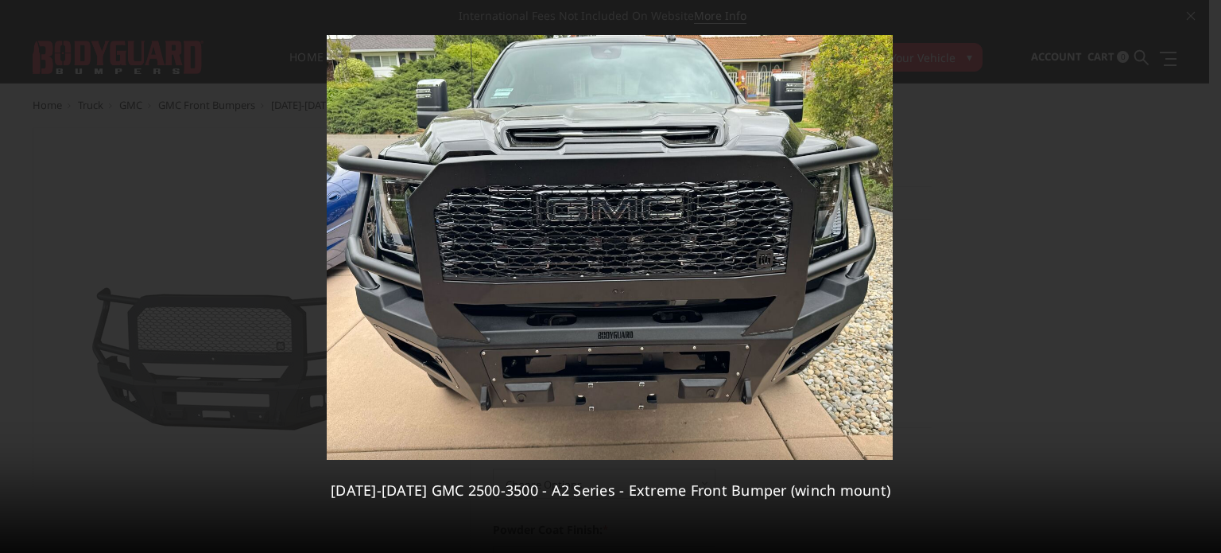
click at [1206, 272] on div "4 / 4 2024-2025 GMC 2500-3500 - A2 Series - Extreme Front Bumper (winch mount)" at bounding box center [610, 276] width 1221 height 553
click at [1043, 184] on div at bounding box center [610, 276] width 1221 height 553
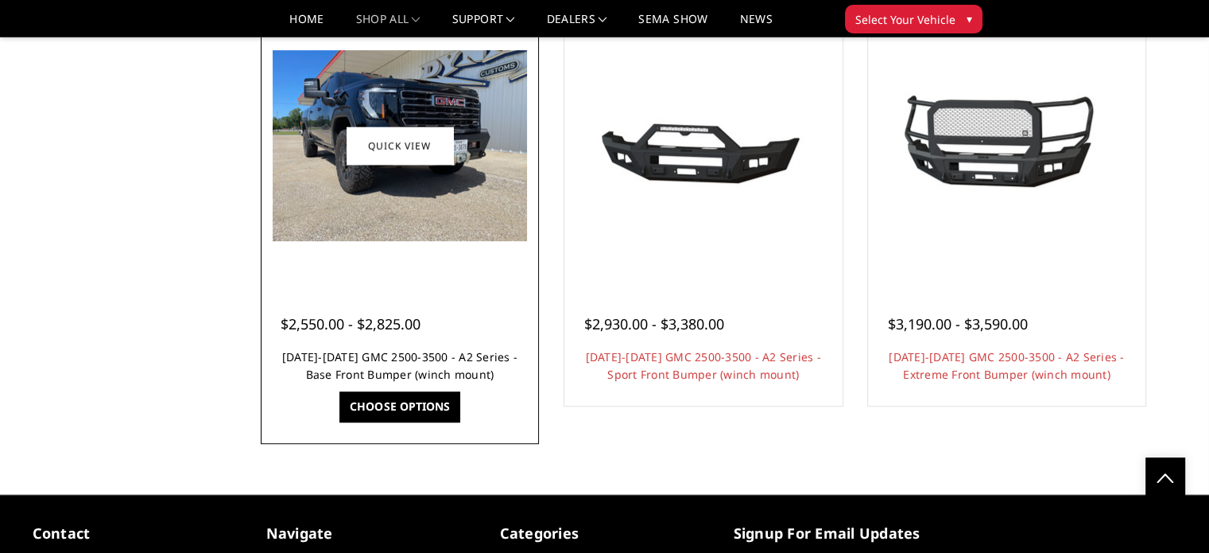
scroll to position [1066, 0]
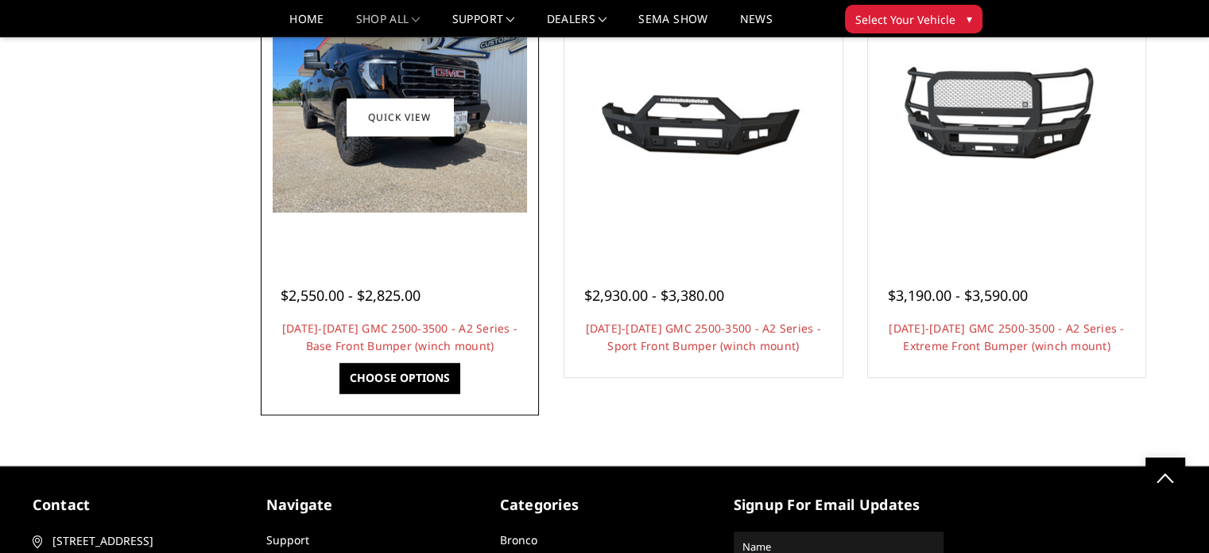
click at [406, 180] on img at bounding box center [400, 116] width 254 height 191
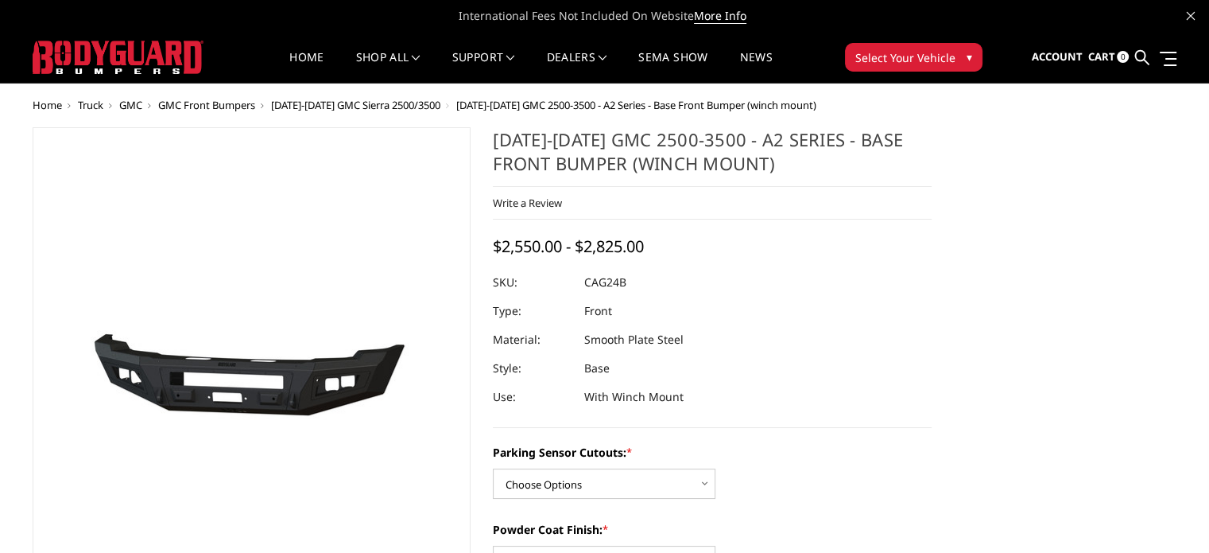
click at [258, 349] on img at bounding box center [244, 366] width 1018 height 476
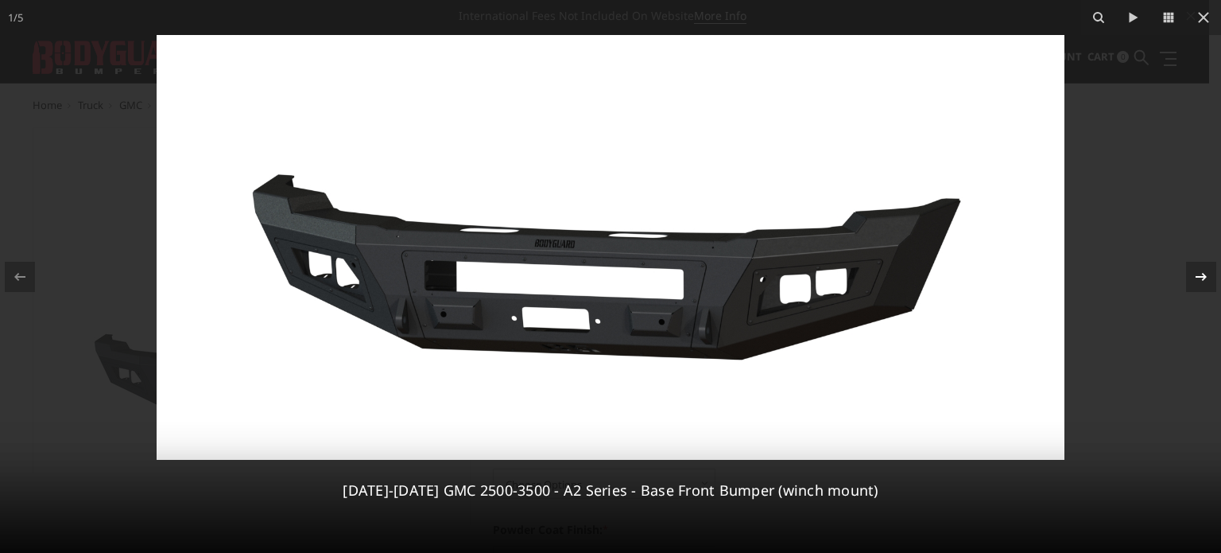
click at [1197, 268] on icon at bounding box center [1201, 276] width 19 height 19
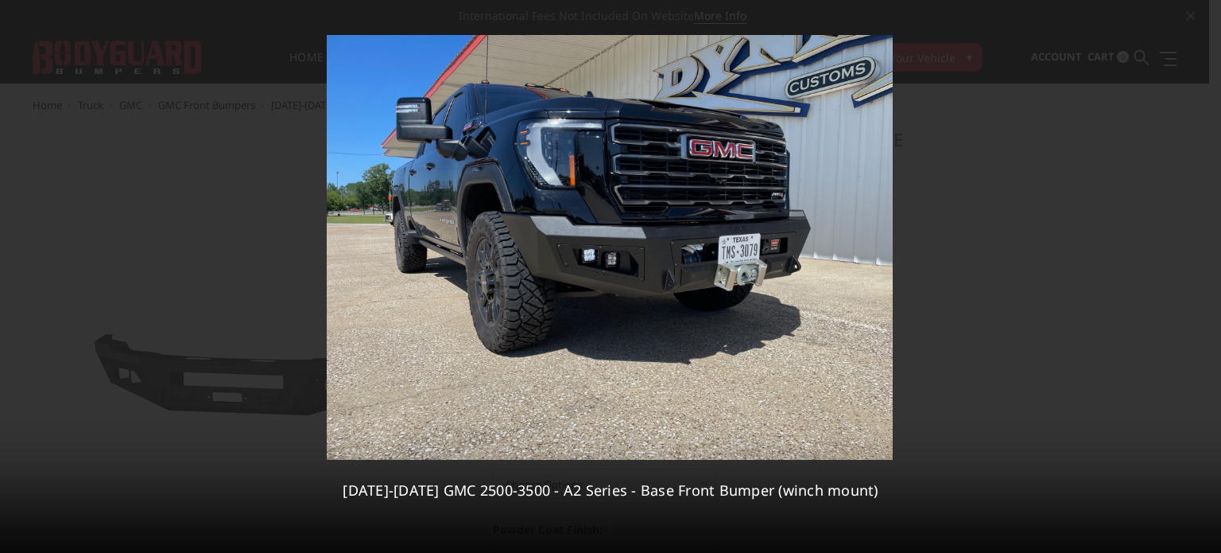
click at [1197, 268] on div "2 / 5 2024-2025 GMC 2500-3500 - A2 Series - Base Front Bumper (winch mount)" at bounding box center [610, 276] width 1221 height 553
click at [1200, 277] on icon at bounding box center [1201, 276] width 19 height 19
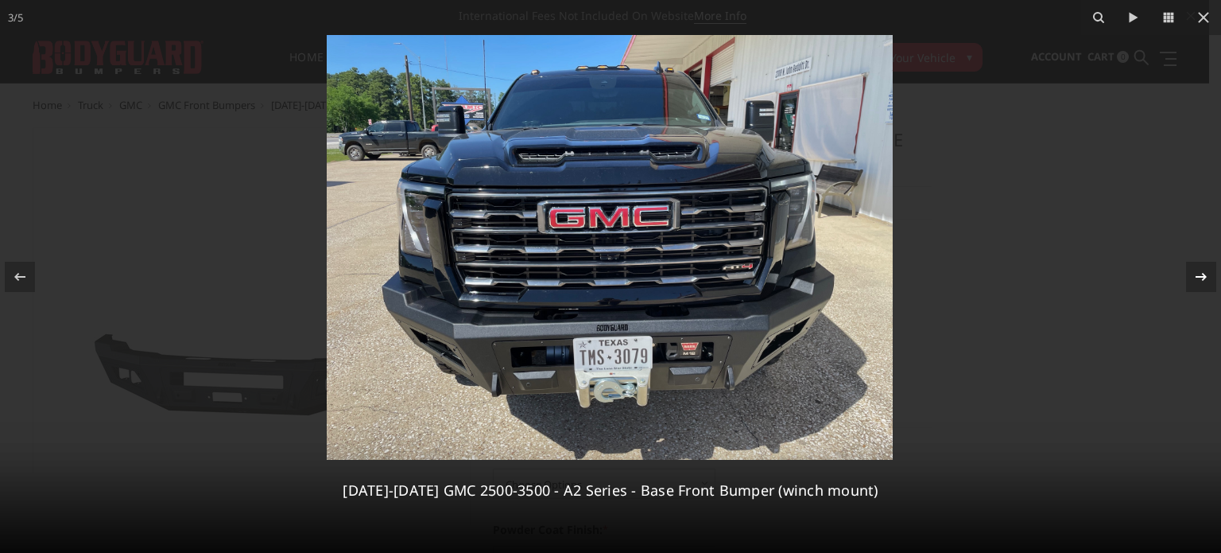
click at [1200, 277] on div "3 / 5 2024-2025 GMC 2500-3500 - A2 Series - Base Front Bumper (winch mount)" at bounding box center [610, 276] width 1221 height 553
click at [1200, 277] on icon at bounding box center [1201, 276] width 19 height 19
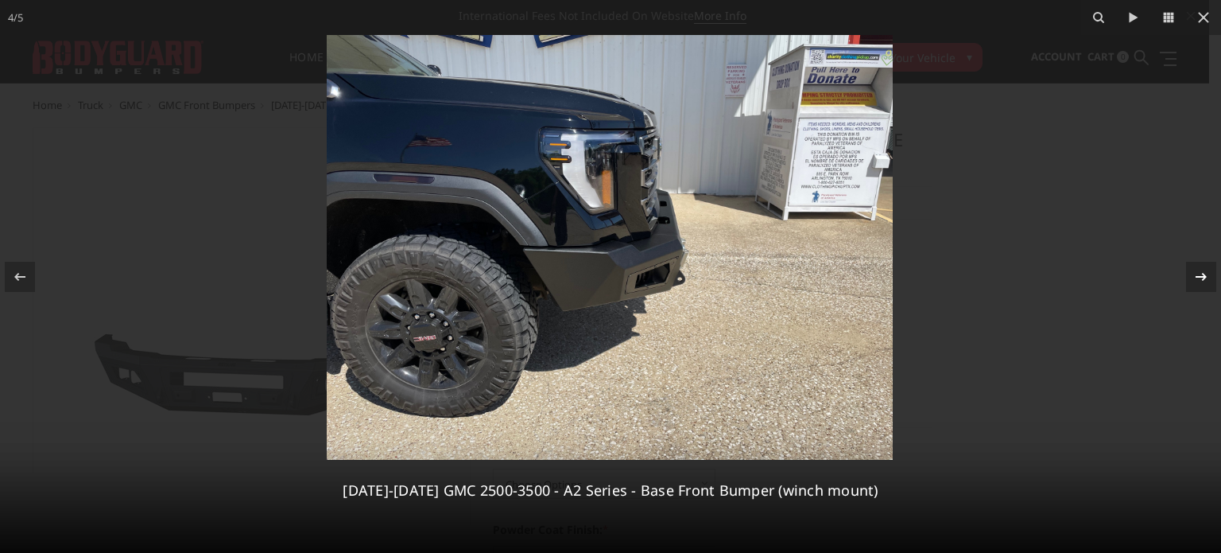
click at [1197, 274] on icon at bounding box center [1201, 276] width 19 height 19
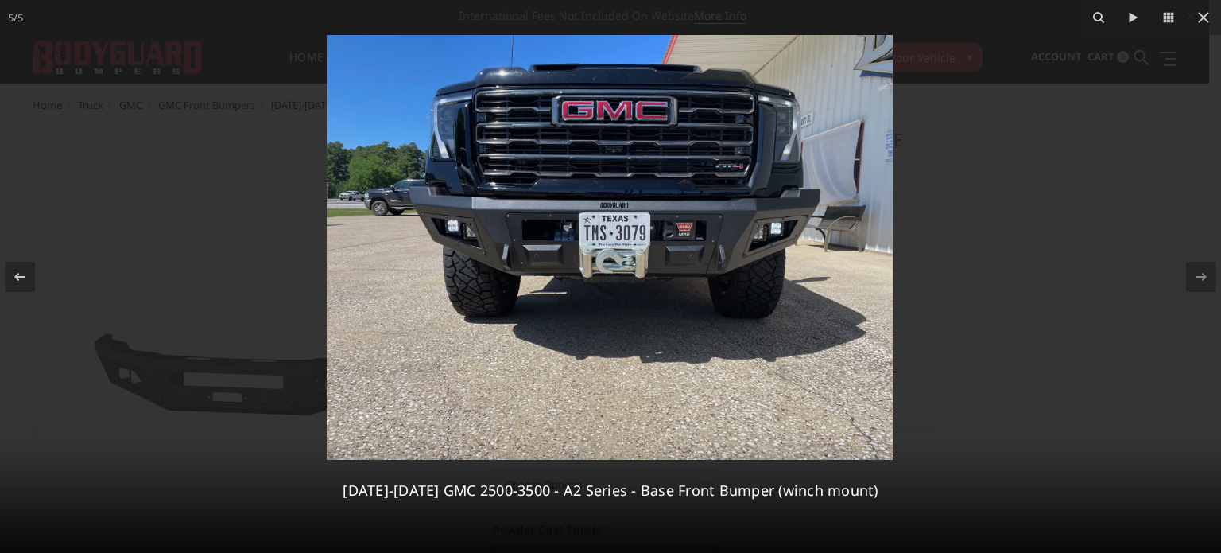
click at [1197, 274] on div "5 / 5 2024-2025 GMC 2500-3500 - A2 Series - Base Front Bumper (winch mount)" at bounding box center [610, 276] width 1221 height 553
click at [219, 200] on div at bounding box center [610, 276] width 1221 height 553
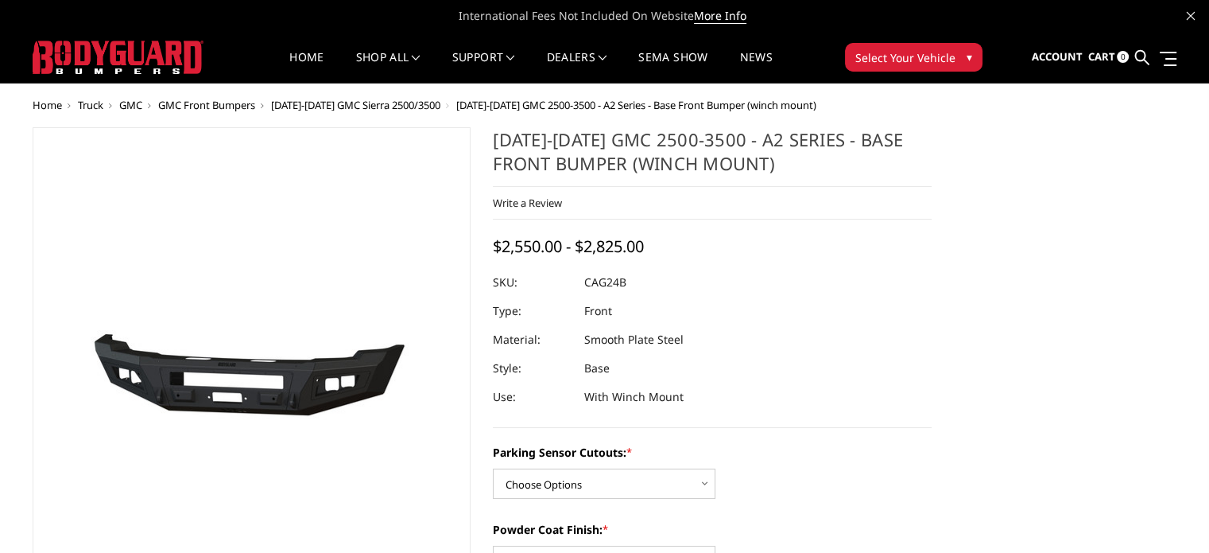
click at [374, 105] on span "[DATE]-[DATE] GMC Sierra 2500/3500" at bounding box center [355, 105] width 169 height 14
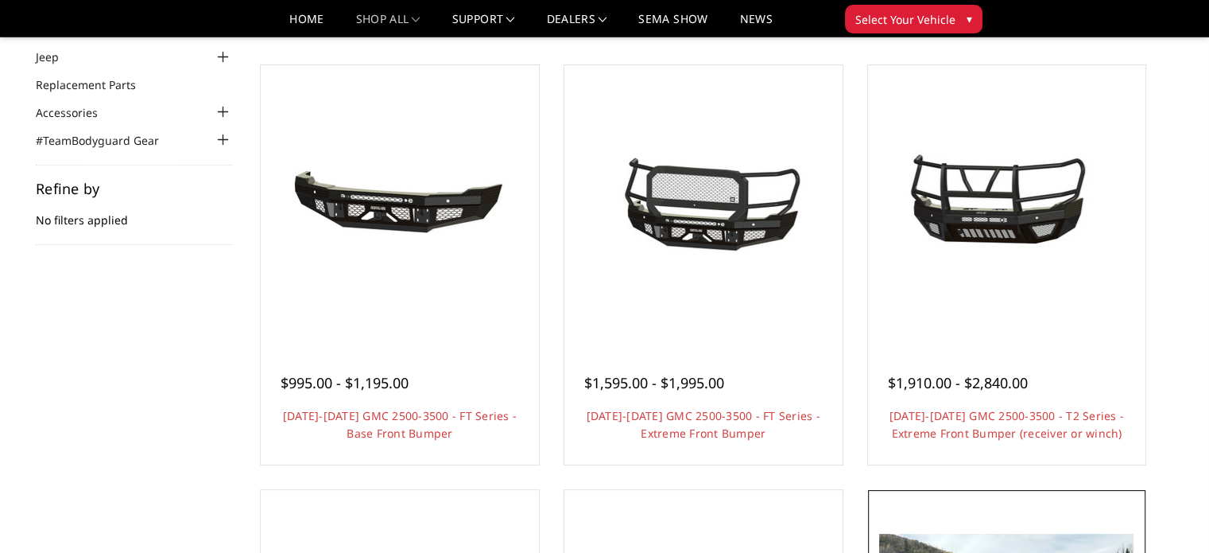
scroll to position [127, 0]
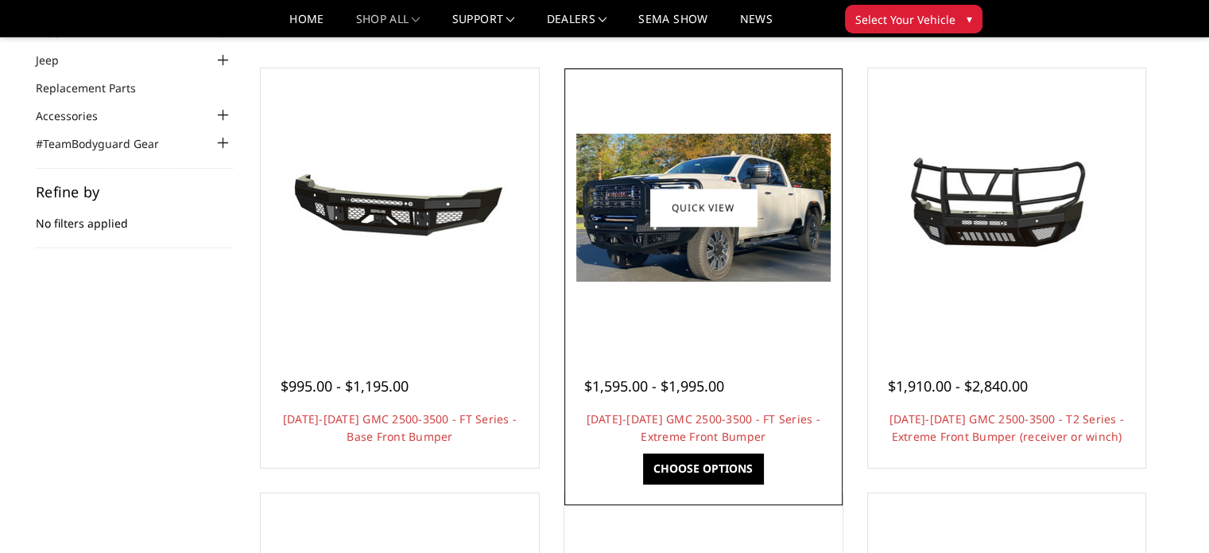
click at [697, 250] on img at bounding box center [703, 208] width 254 height 148
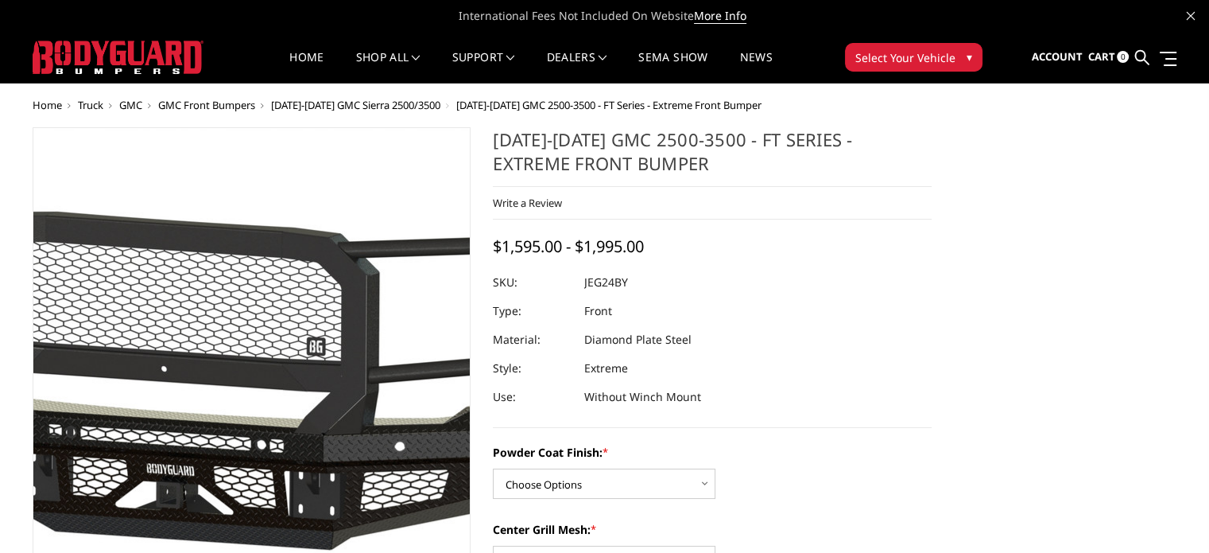
click at [291, 382] on img at bounding box center [200, 367] width 1018 height 476
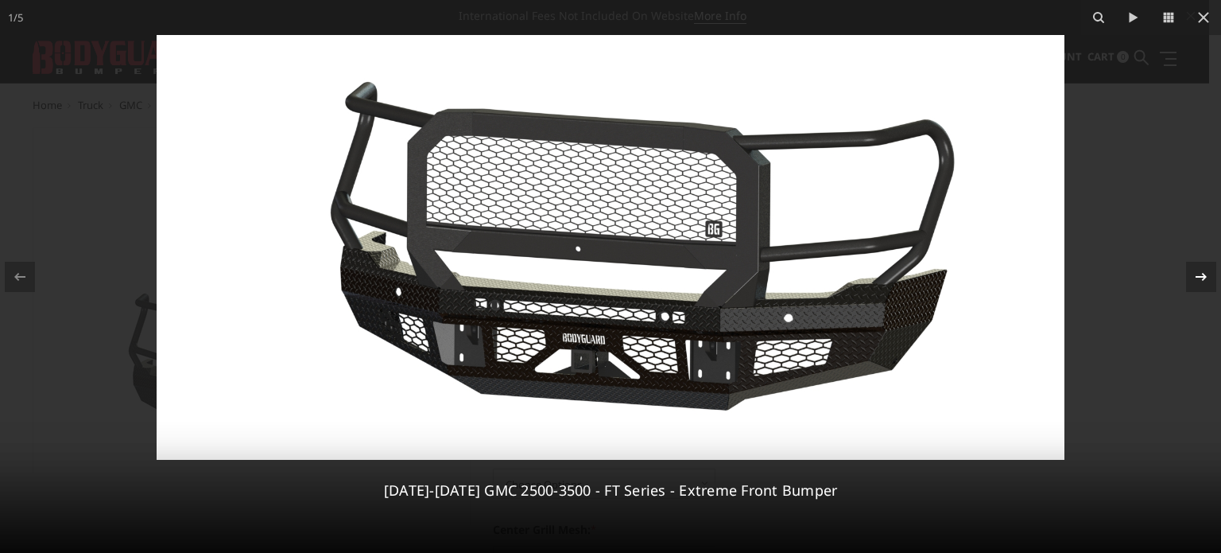
click at [1193, 270] on icon at bounding box center [1201, 276] width 19 height 19
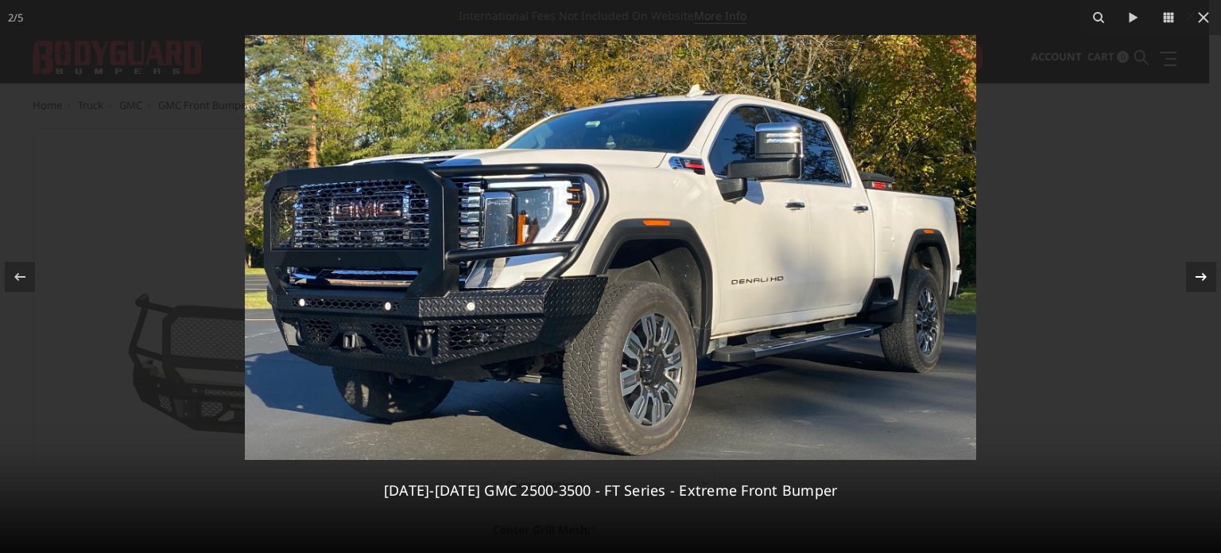
click at [1193, 270] on div "2 / [PHONE_NUMBER][DATE][DATE] GMC 2500-3500 - FT Series - Extreme Front Bumper" at bounding box center [610, 276] width 1221 height 553
click at [1208, 267] on icon at bounding box center [1201, 276] width 19 height 19
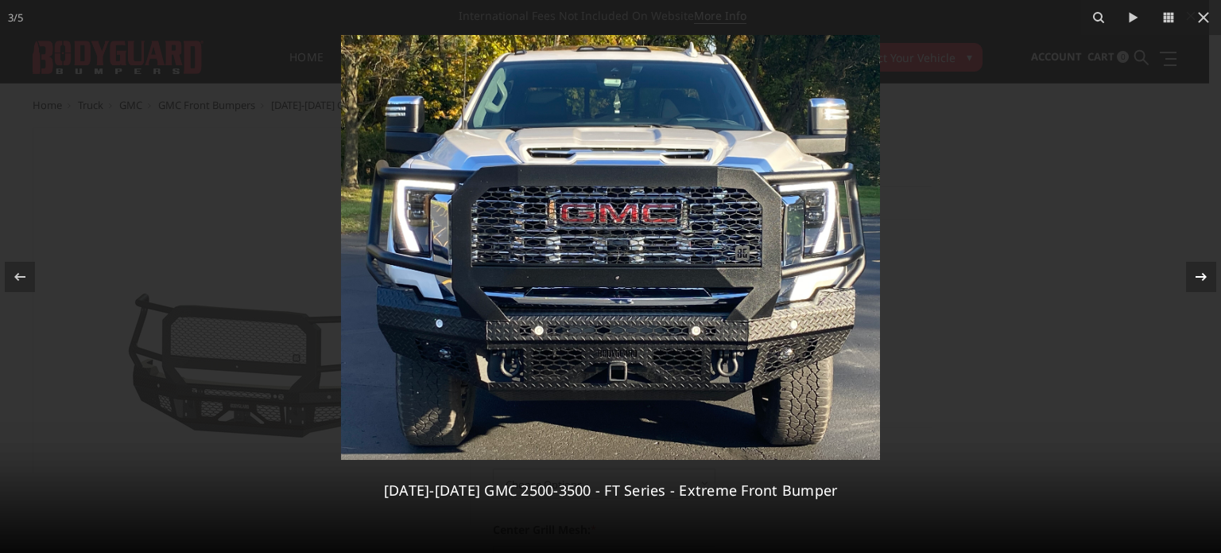
click at [1208, 267] on div "3 / [PHONE_NUMBER][DATE][DATE] GMC 2500-3500 - FT Series - Extreme Front Bumper" at bounding box center [610, 276] width 1221 height 553
click at [1208, 267] on icon at bounding box center [1201, 276] width 19 height 19
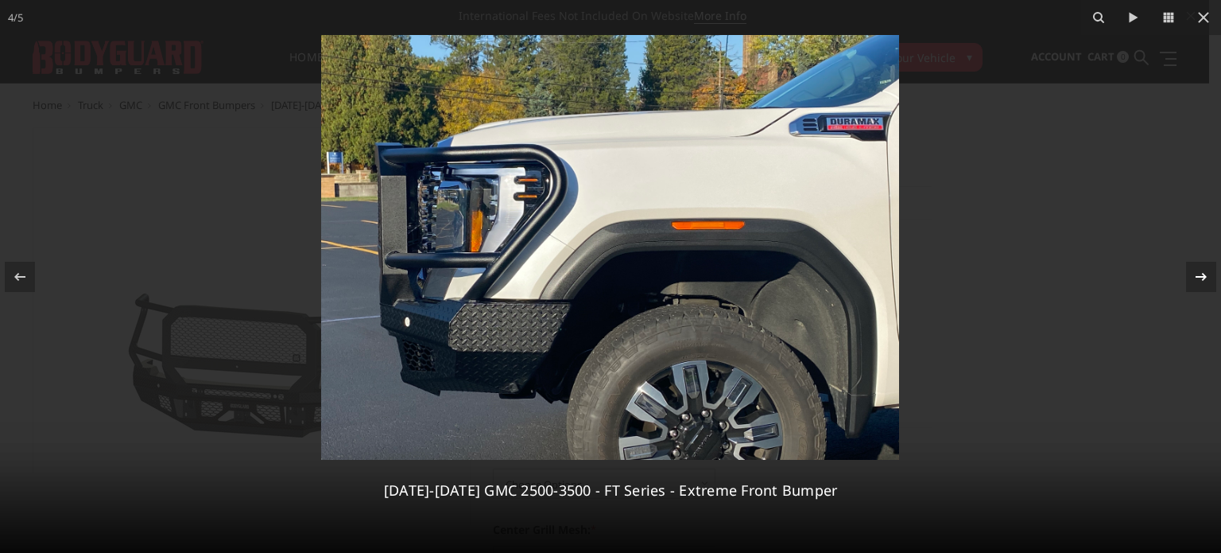
click at [1208, 267] on icon at bounding box center [1201, 276] width 19 height 19
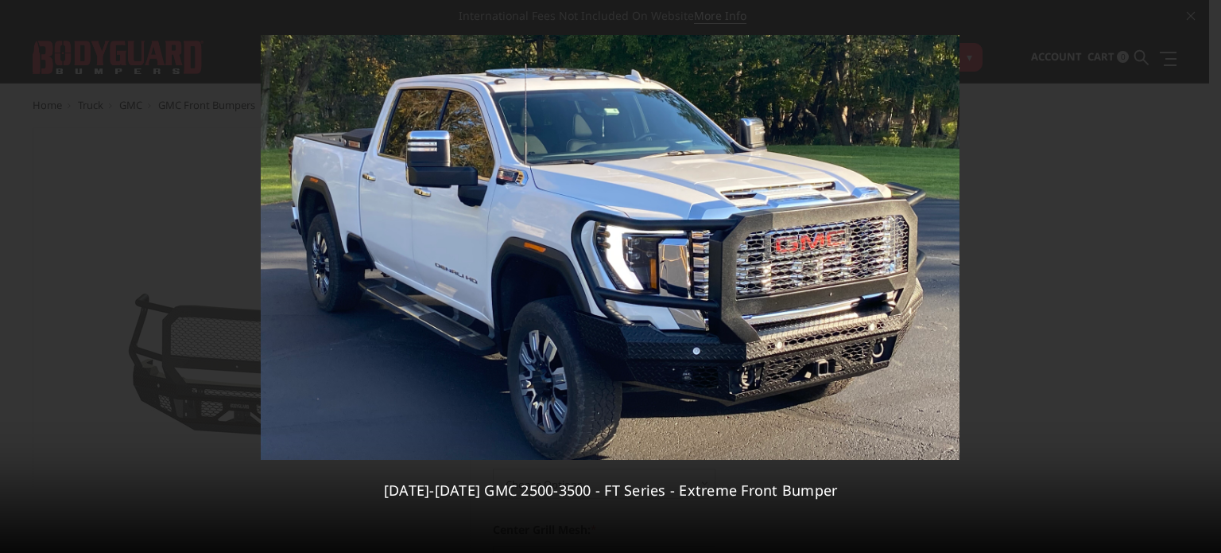
click at [1208, 267] on div "5 / [PHONE_NUMBER][DATE][DATE] GMC 2500-3500 - FT Series - Extreme Front Bumper" at bounding box center [610, 276] width 1221 height 553
